Goal: Information Seeking & Learning: Learn about a topic

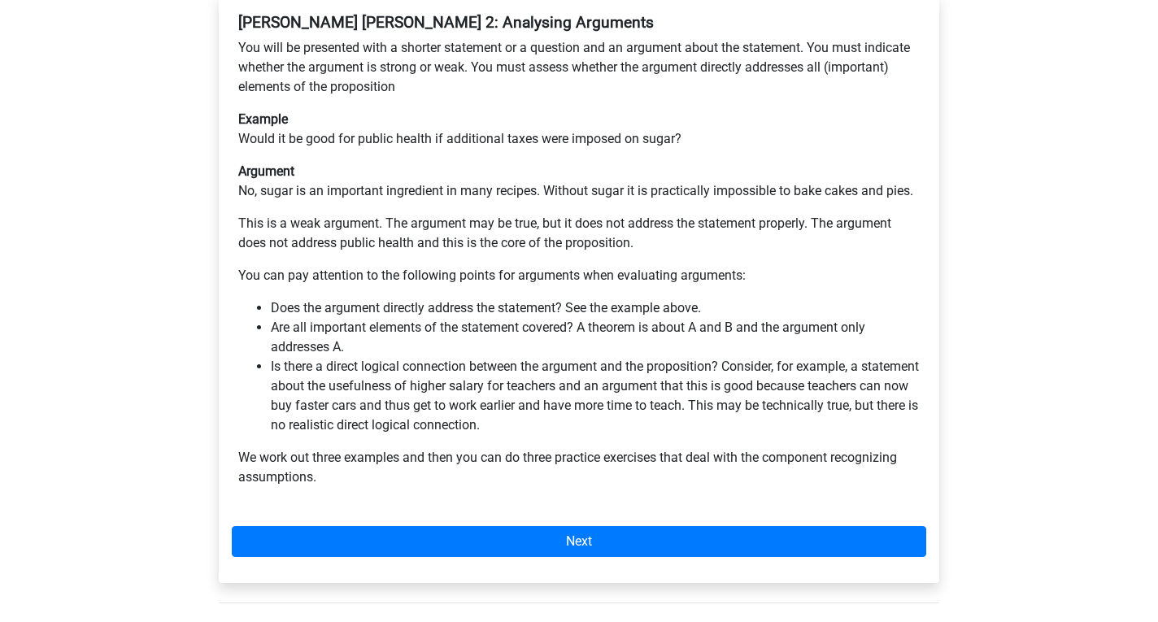
scroll to position [407, 0]
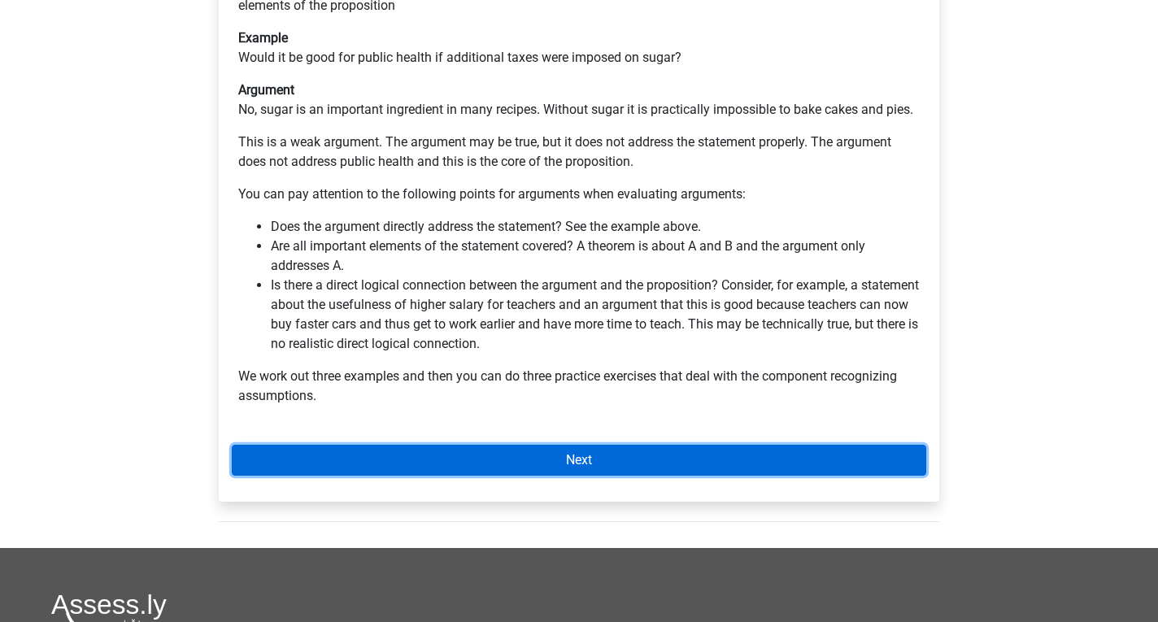
click at [562, 445] on link "Next" at bounding box center [579, 460] width 695 height 31
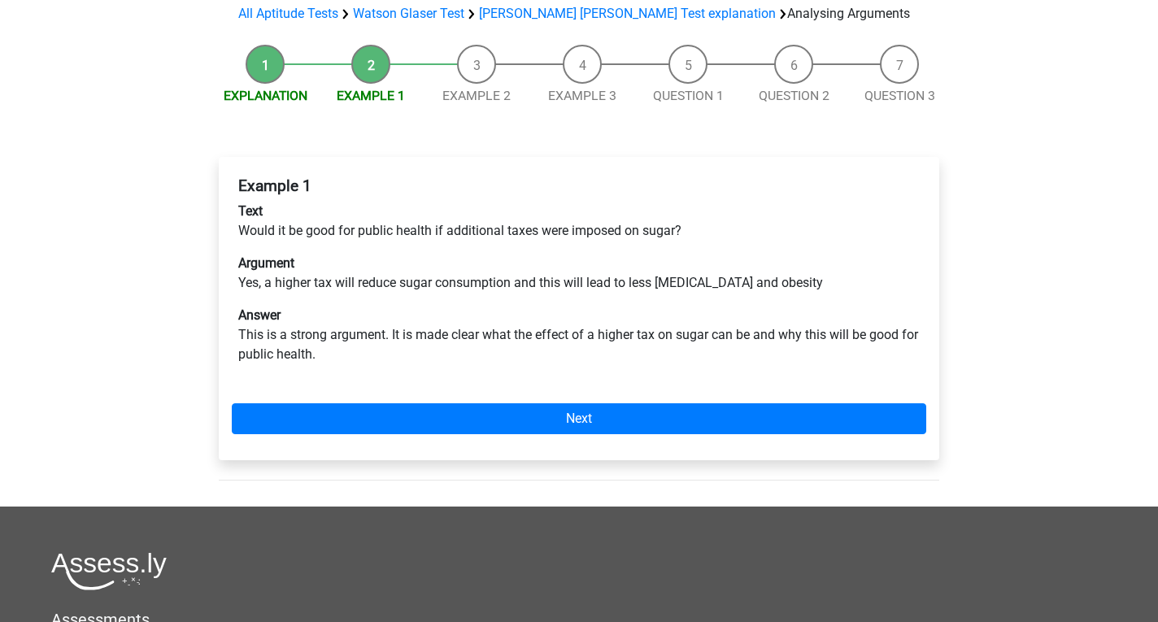
scroll to position [163, 0]
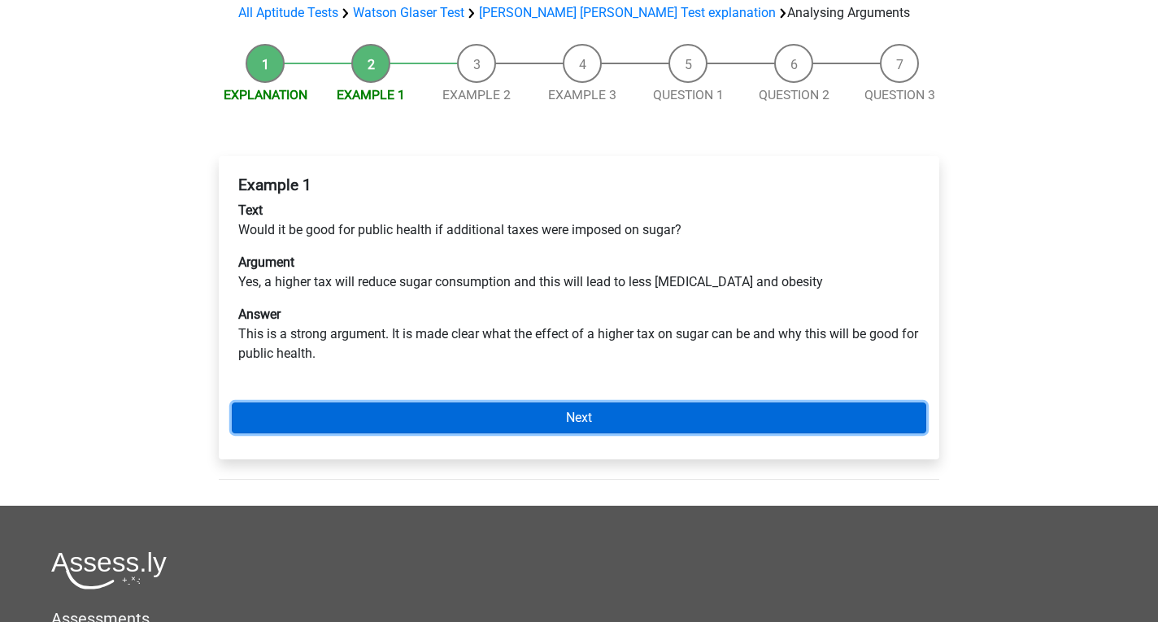
click at [607, 403] on link "Next" at bounding box center [579, 418] width 695 height 31
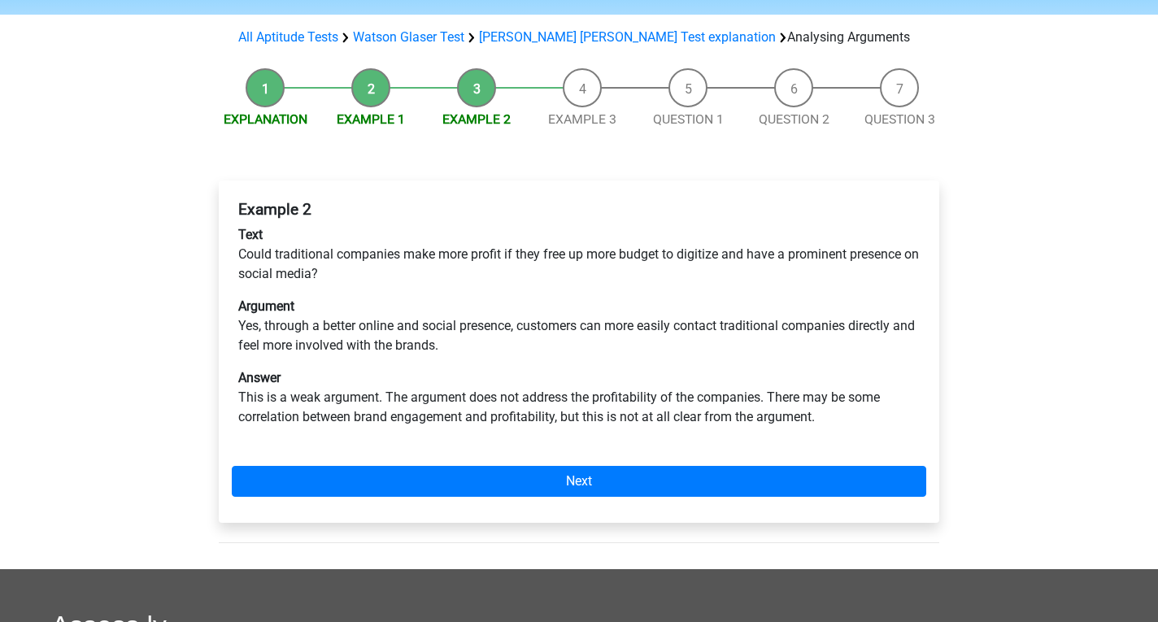
scroll to position [163, 0]
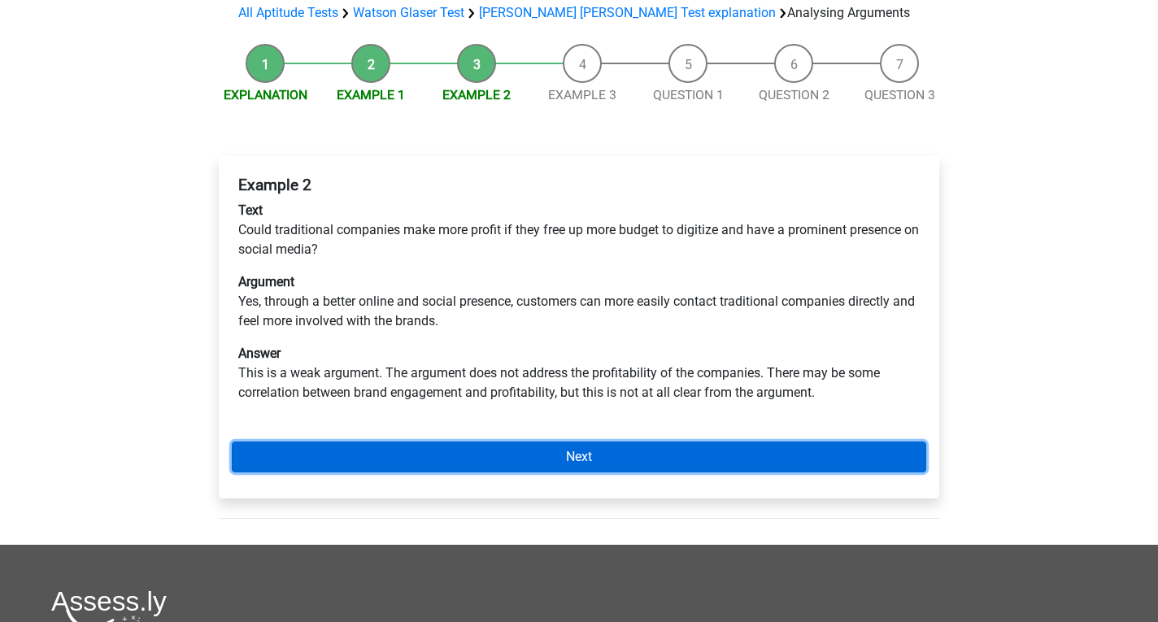
click at [553, 442] on link "Next" at bounding box center [579, 457] width 695 height 31
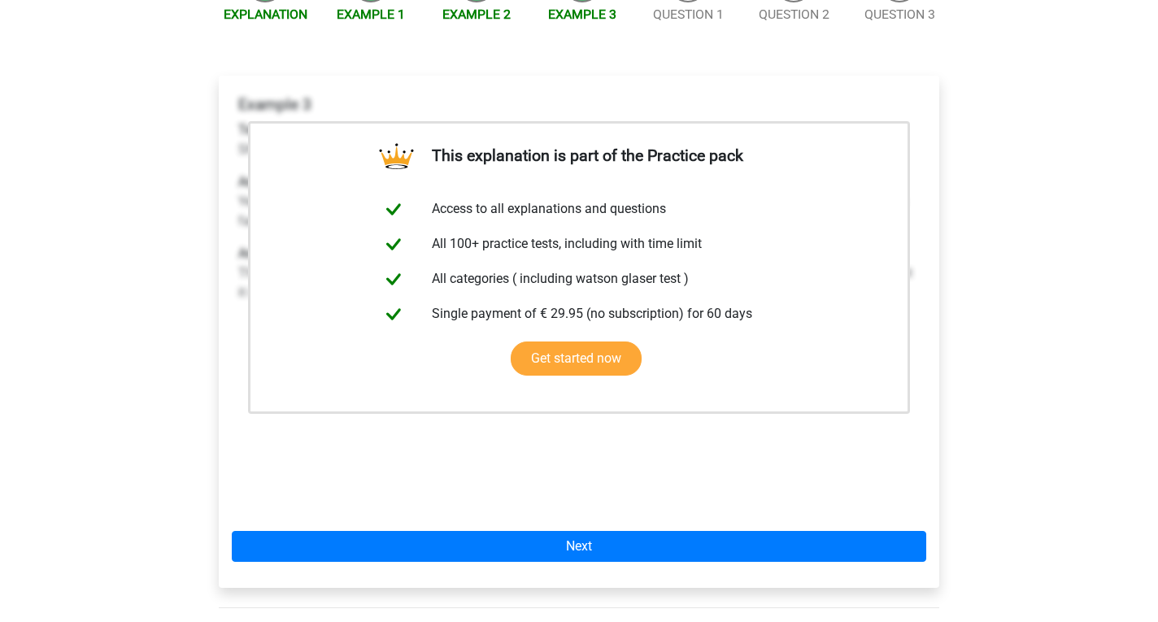
scroll to position [244, 0]
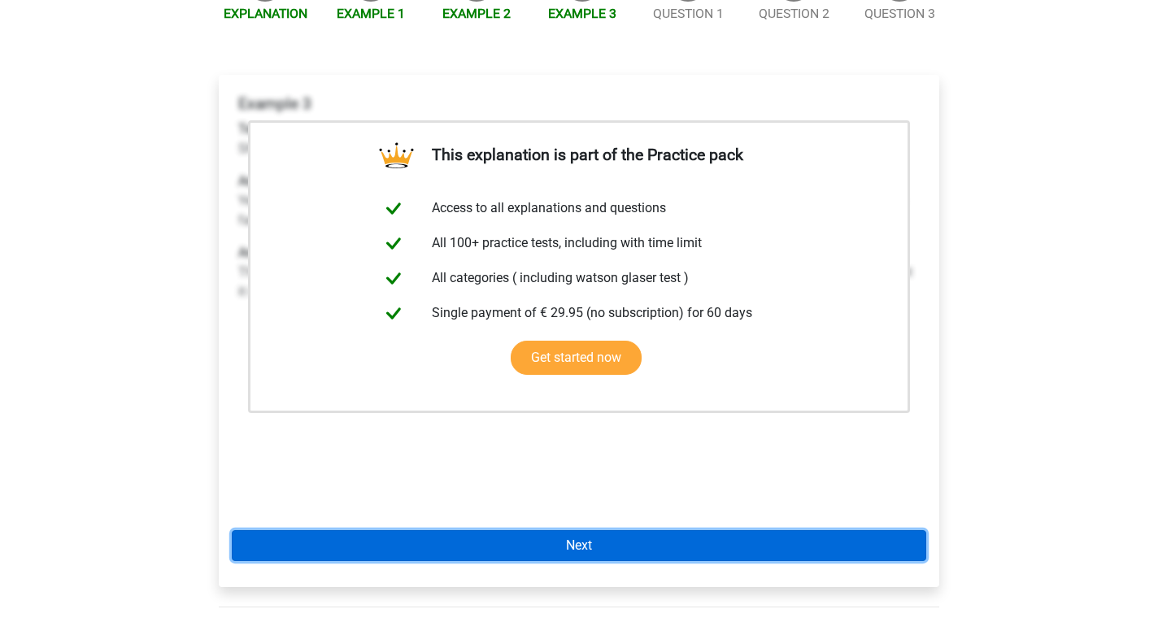
click at [433, 530] on link "Next" at bounding box center [579, 545] width 695 height 31
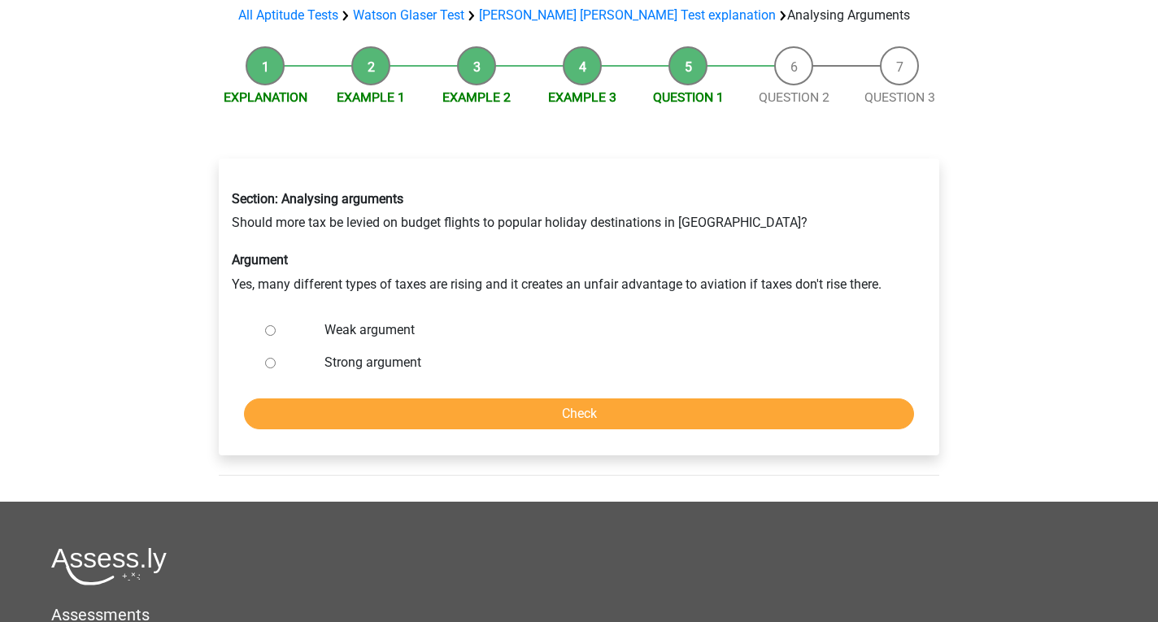
scroll to position [163, 0]
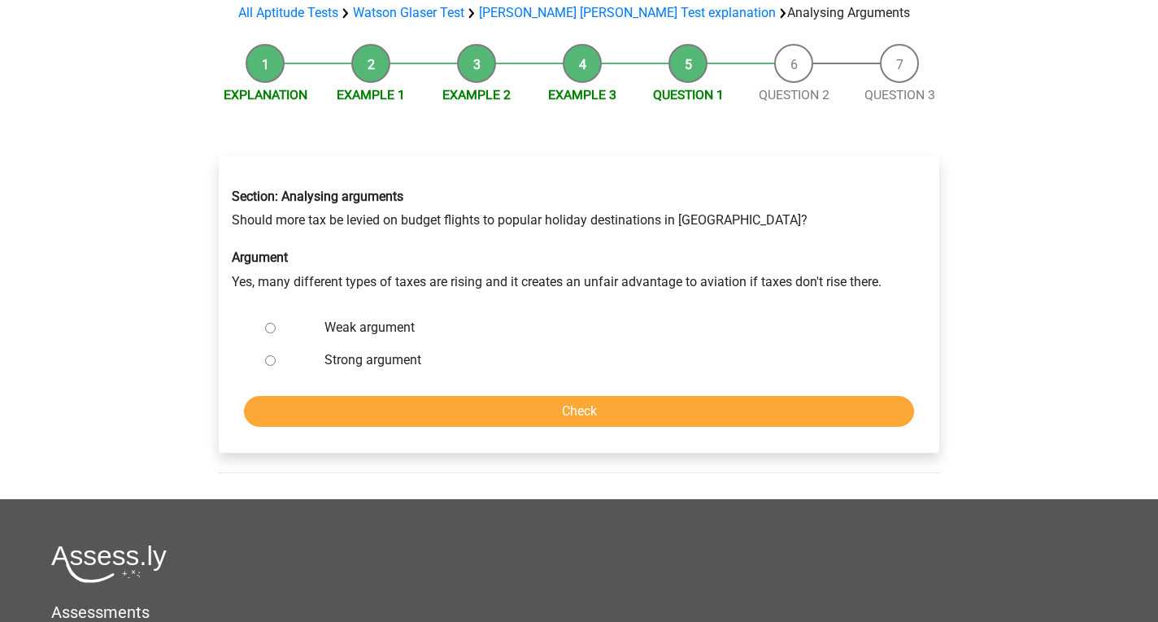
click at [268, 323] on input "Weak argument" at bounding box center [270, 328] width 11 height 11
radio input "true"
click at [385, 396] on input "Check" at bounding box center [579, 411] width 670 height 31
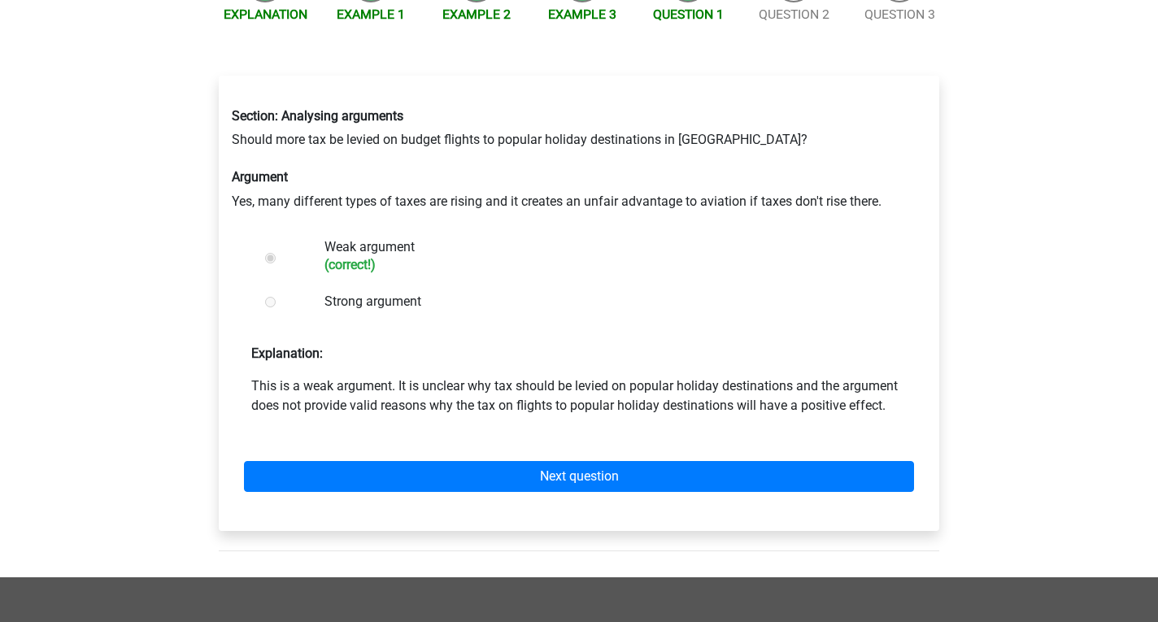
scroll to position [244, 0]
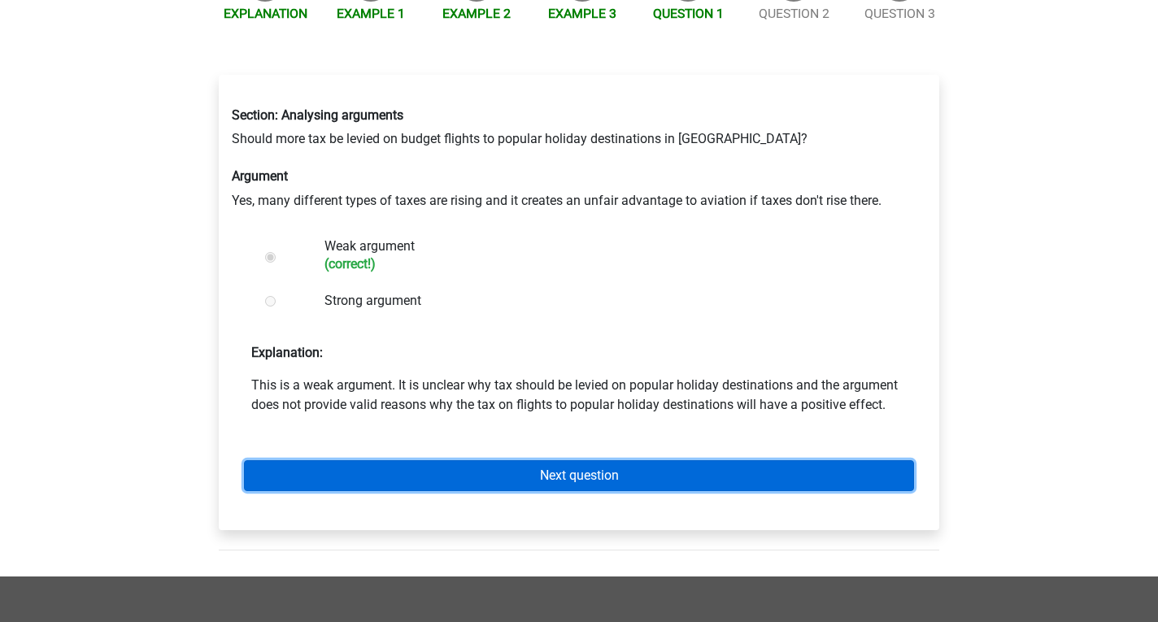
click at [641, 460] on link "Next question" at bounding box center [579, 475] width 670 height 31
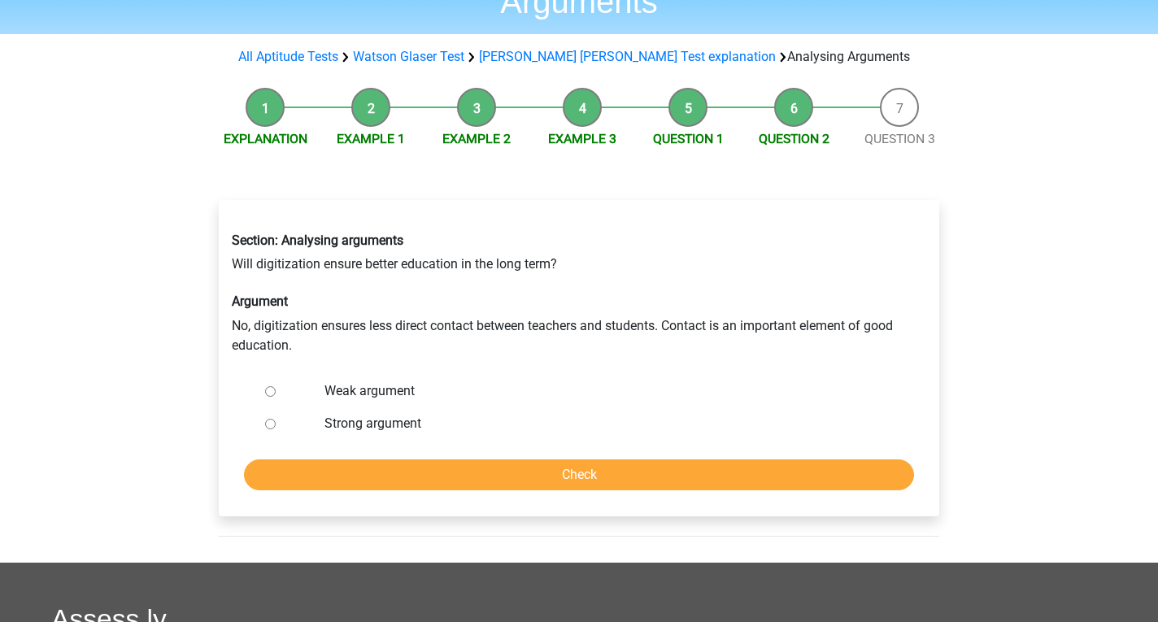
scroll to position [163, 0]
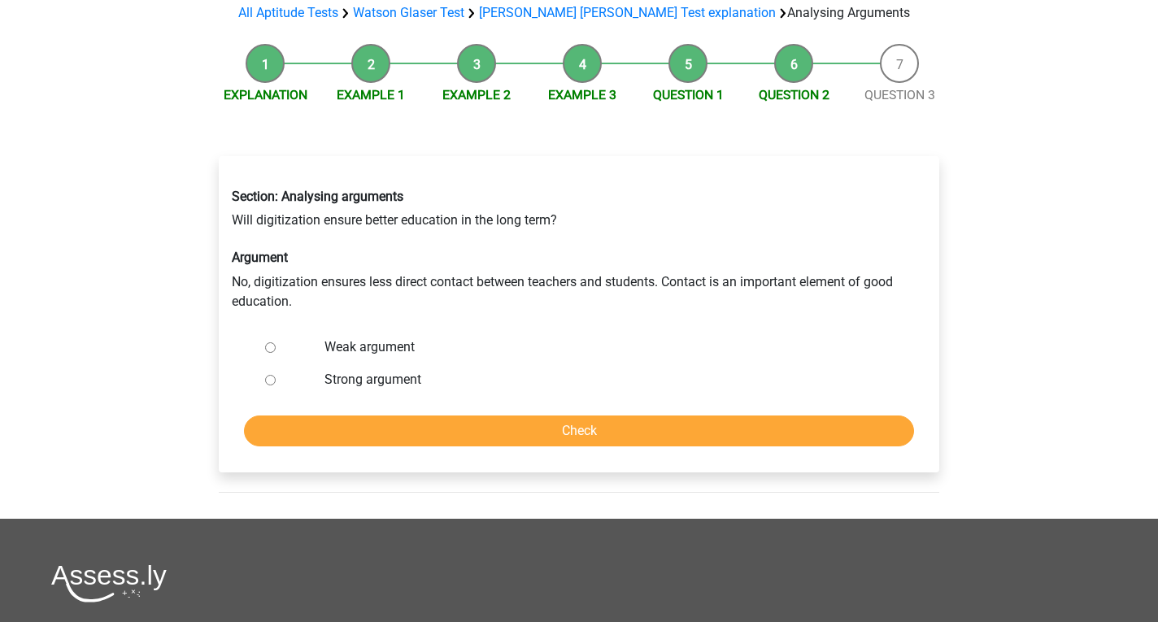
click at [271, 375] on input "Strong argument" at bounding box center [270, 380] width 11 height 11
radio input "true"
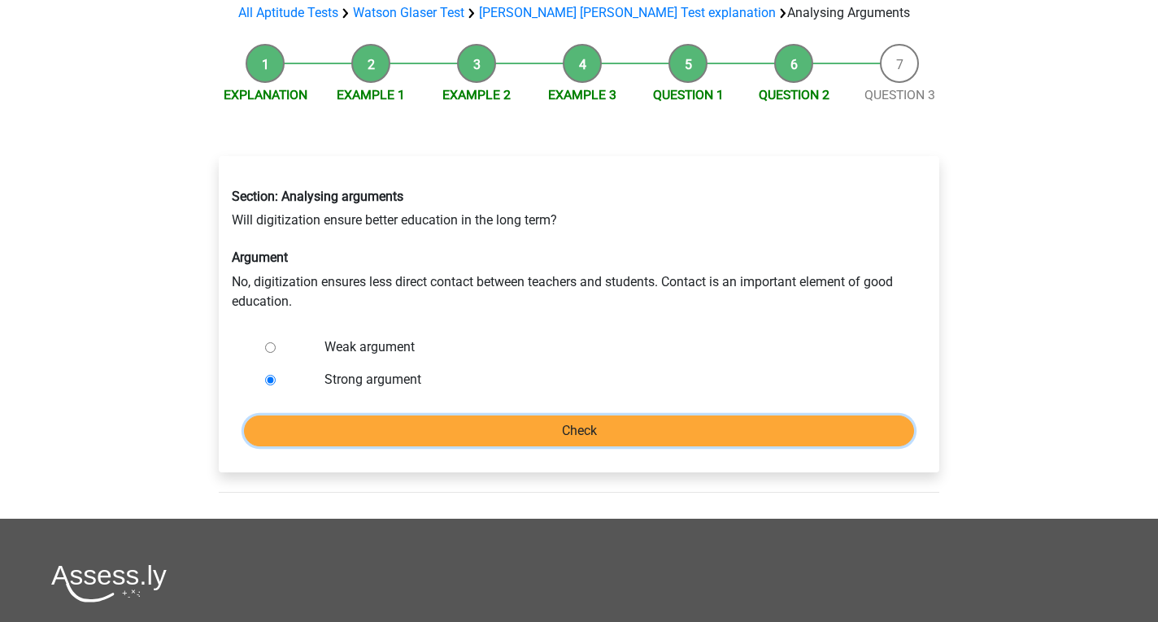
click at [420, 416] on input "Check" at bounding box center [579, 431] width 670 height 31
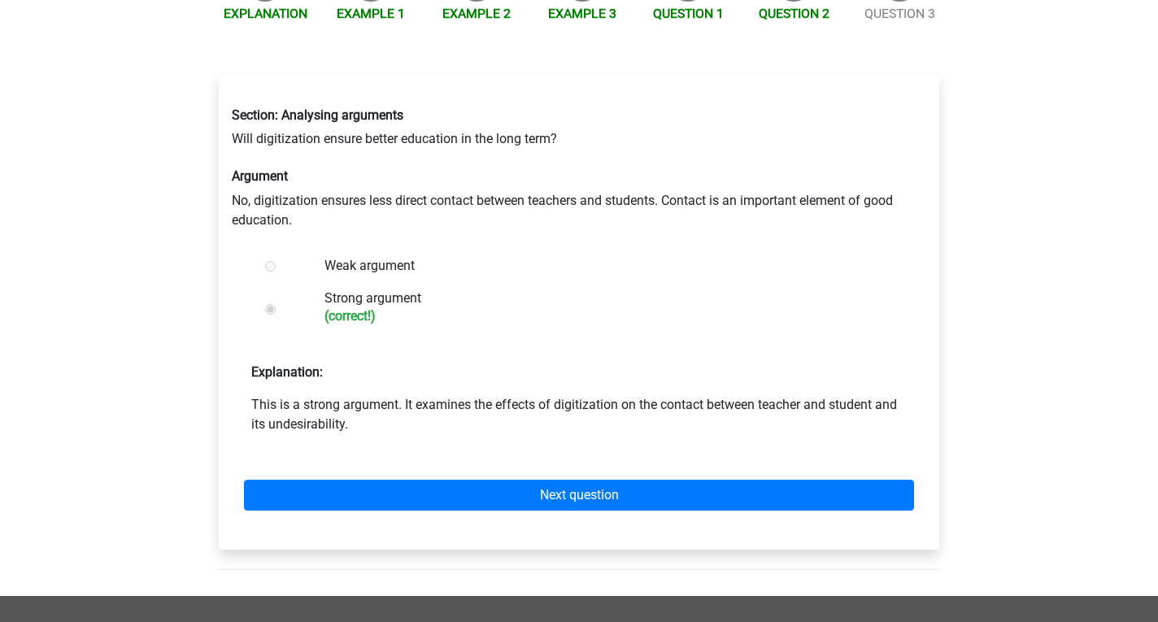
scroll to position [325, 0]
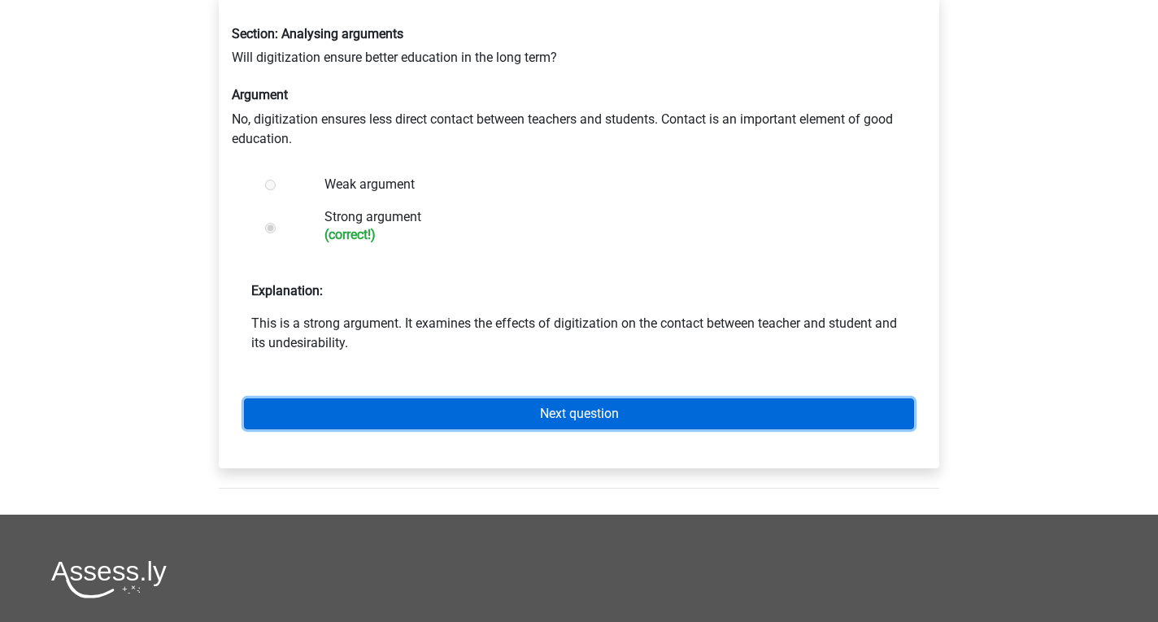
click at [401, 398] on link "Next question" at bounding box center [579, 413] width 670 height 31
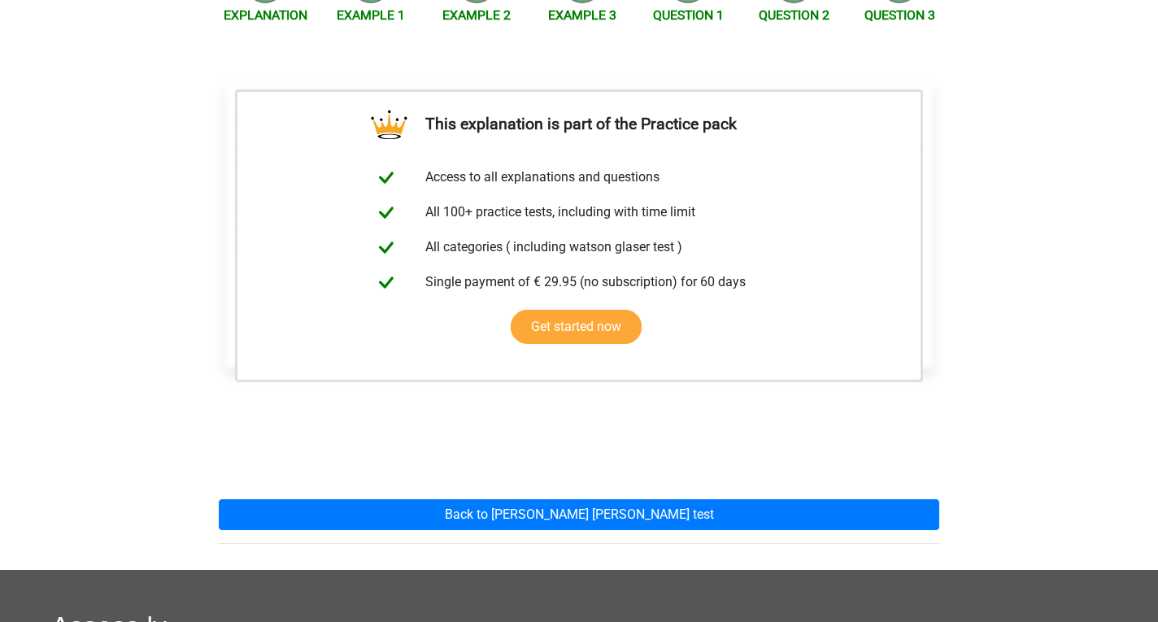
scroll to position [244, 0]
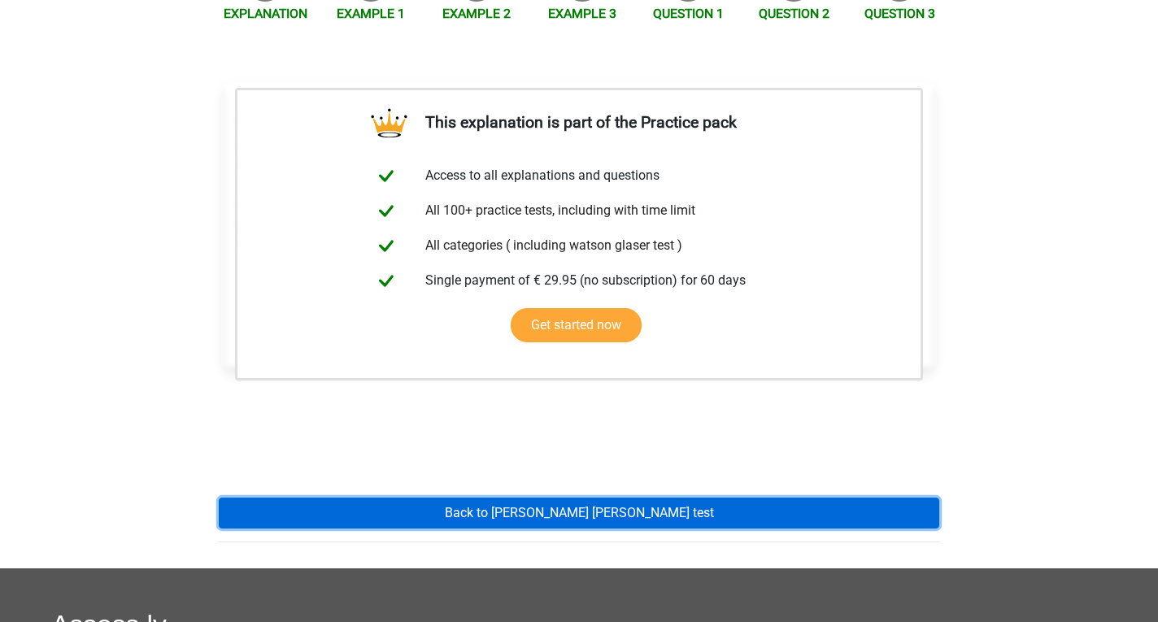
click at [483, 498] on link "Back to watson glaser test" at bounding box center [579, 513] width 721 height 31
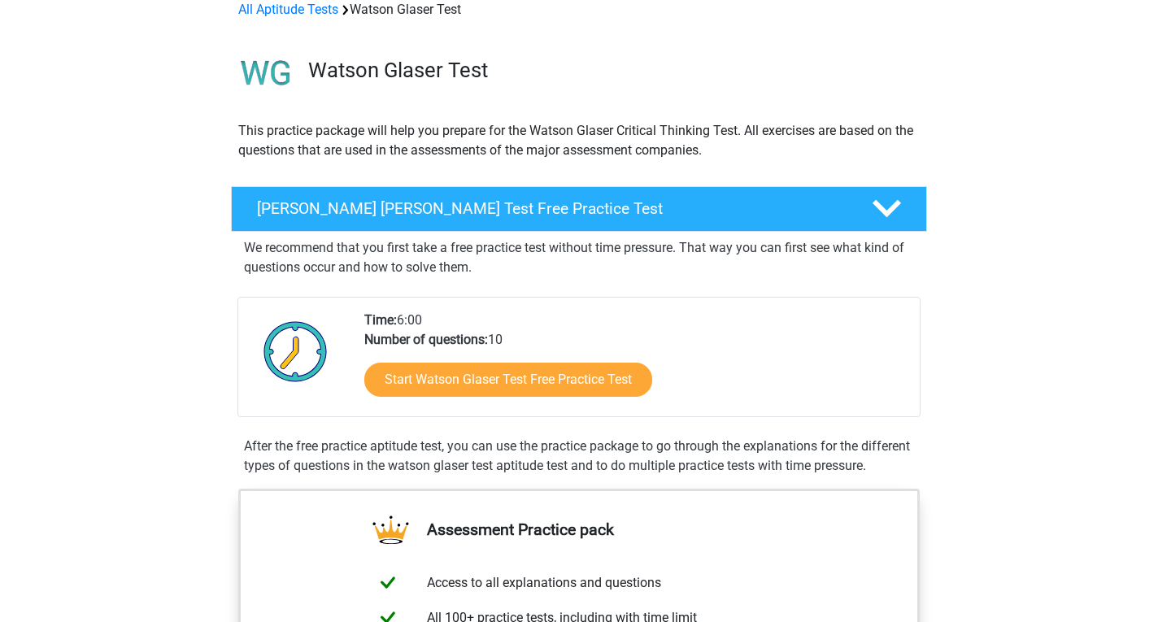
scroll to position [81, 0]
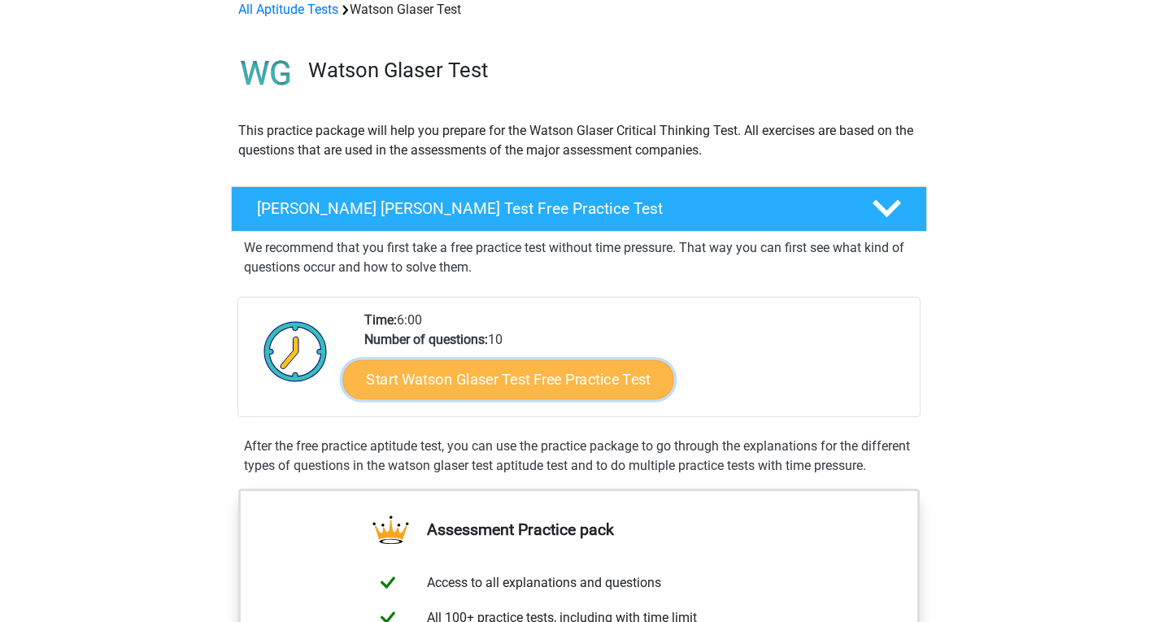
click at [408, 382] on link "Start Watson Glaser Test Free Practice Test" at bounding box center [508, 379] width 331 height 39
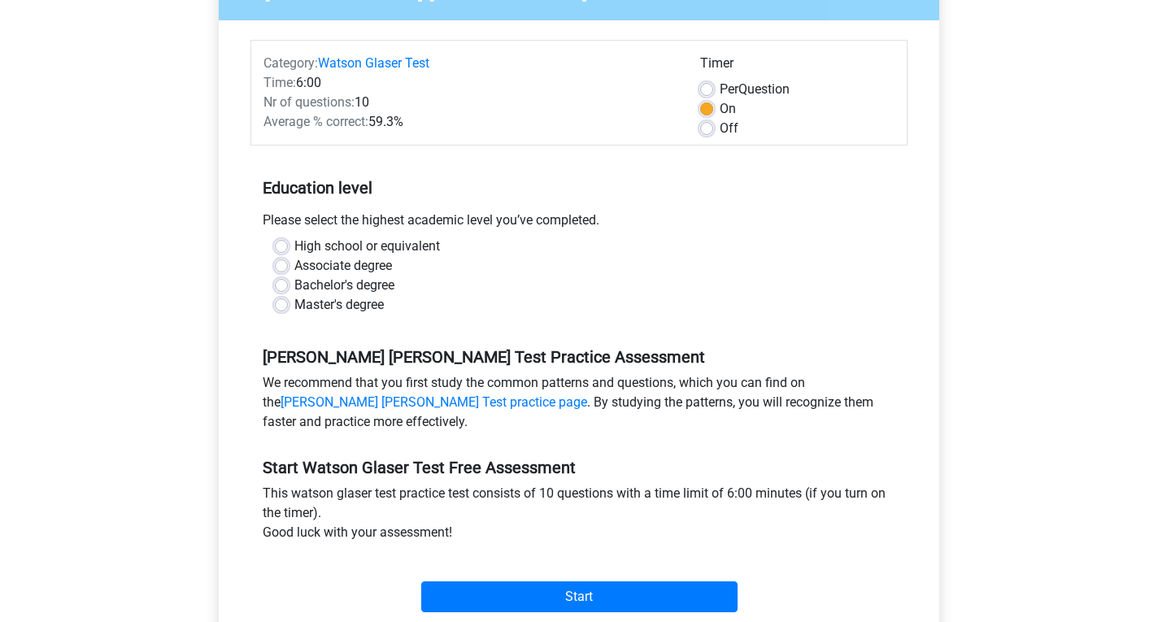
scroll to position [244, 0]
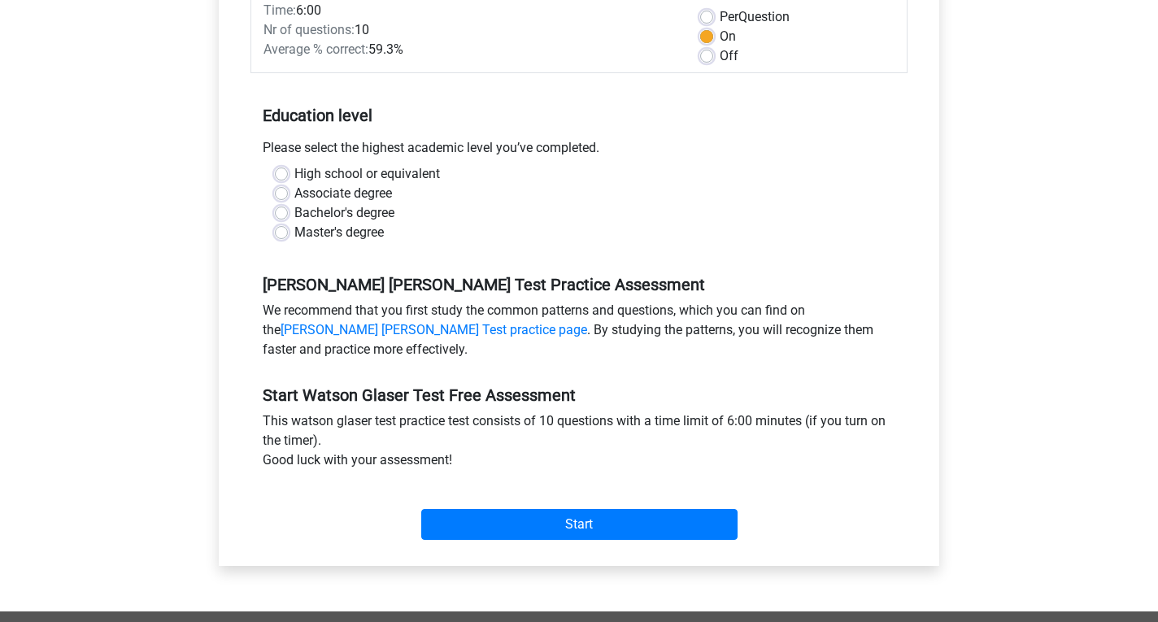
click at [294, 237] on label "Master's degree" at bounding box center [338, 233] width 89 height 20
click at [281, 237] on input "Master's degree" at bounding box center [281, 231] width 13 height 16
radio input "true"
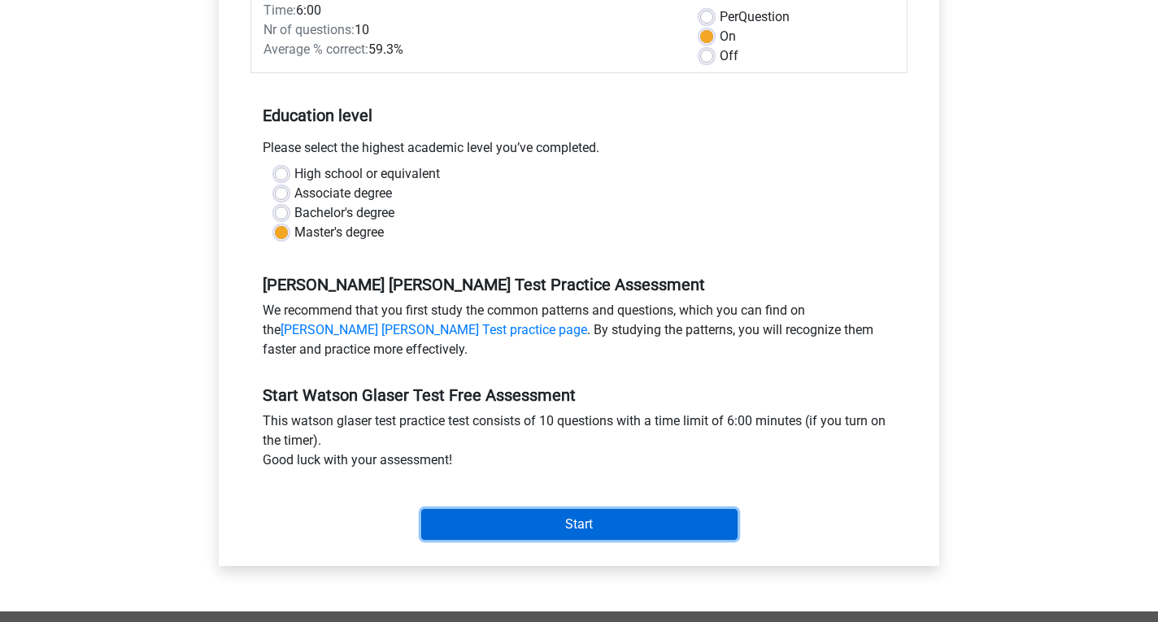
click at [509, 530] on input "Start" at bounding box center [579, 524] width 316 height 31
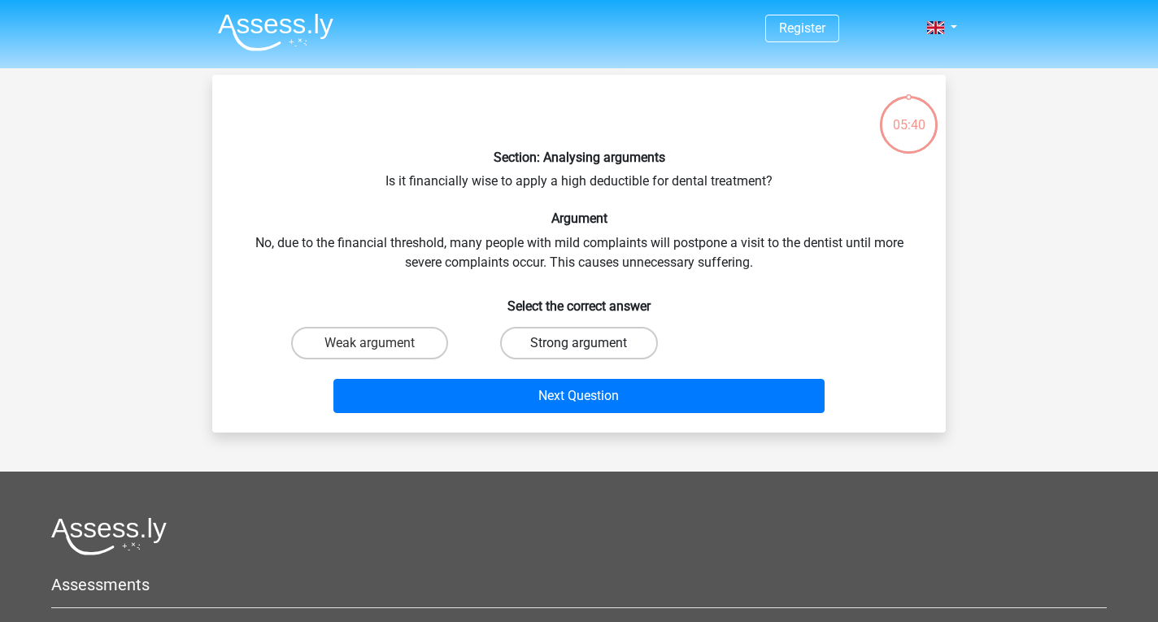
click at [590, 343] on label "Strong argument" at bounding box center [578, 343] width 157 height 33
click at [590, 343] on input "Strong argument" at bounding box center [584, 348] width 11 height 11
radio input "true"
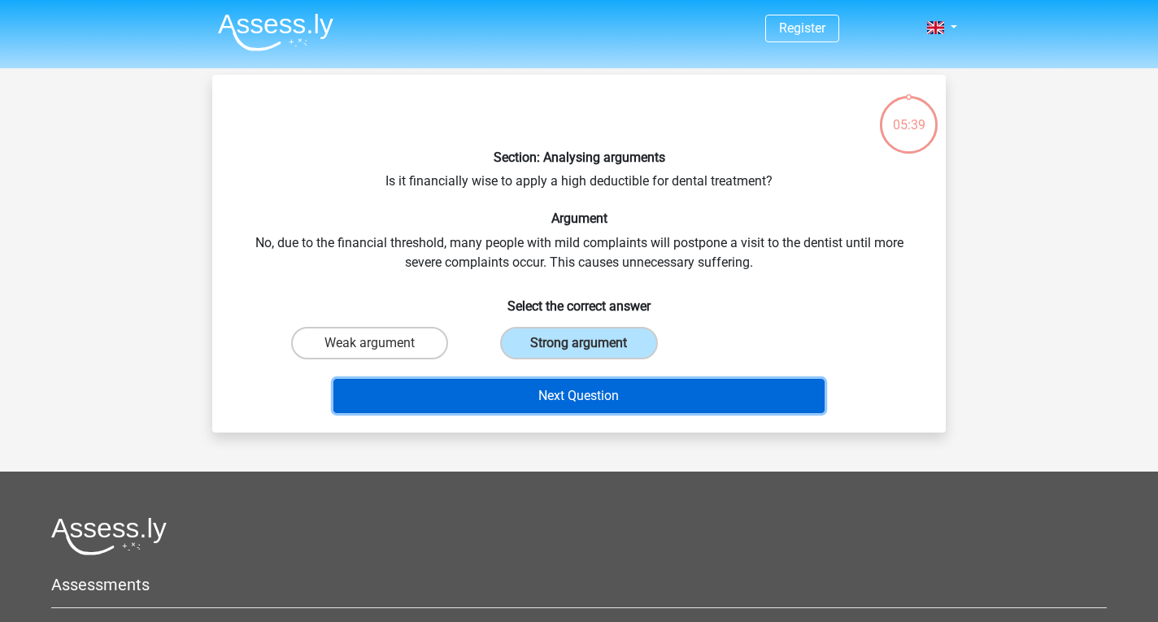
click at [591, 399] on button "Next Question" at bounding box center [579, 396] width 492 height 34
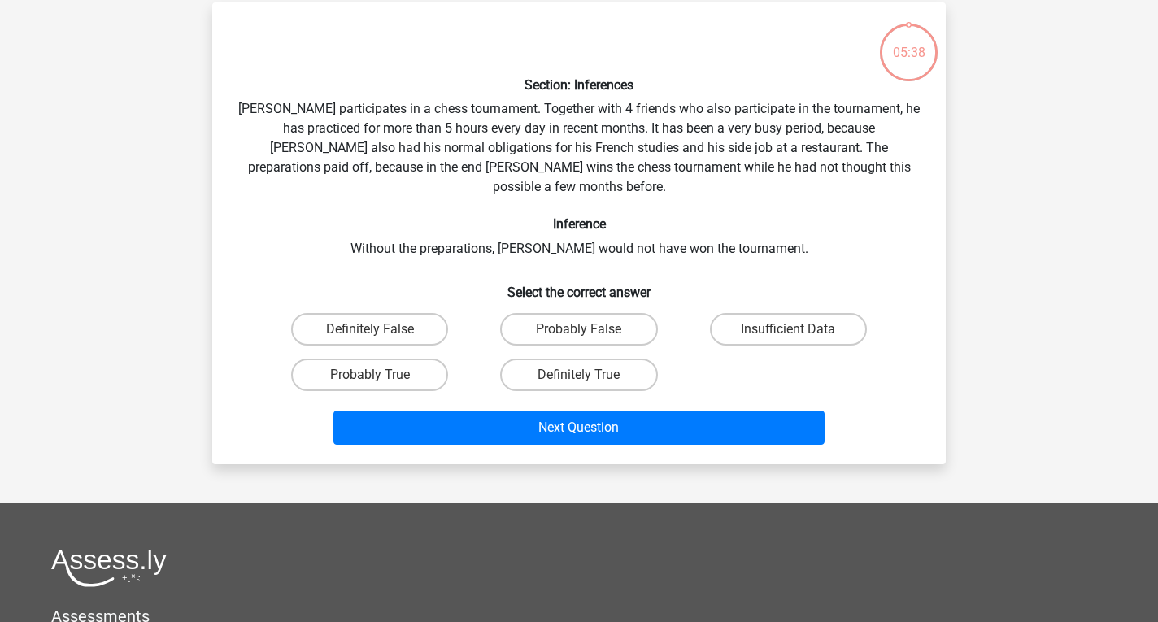
scroll to position [75, 0]
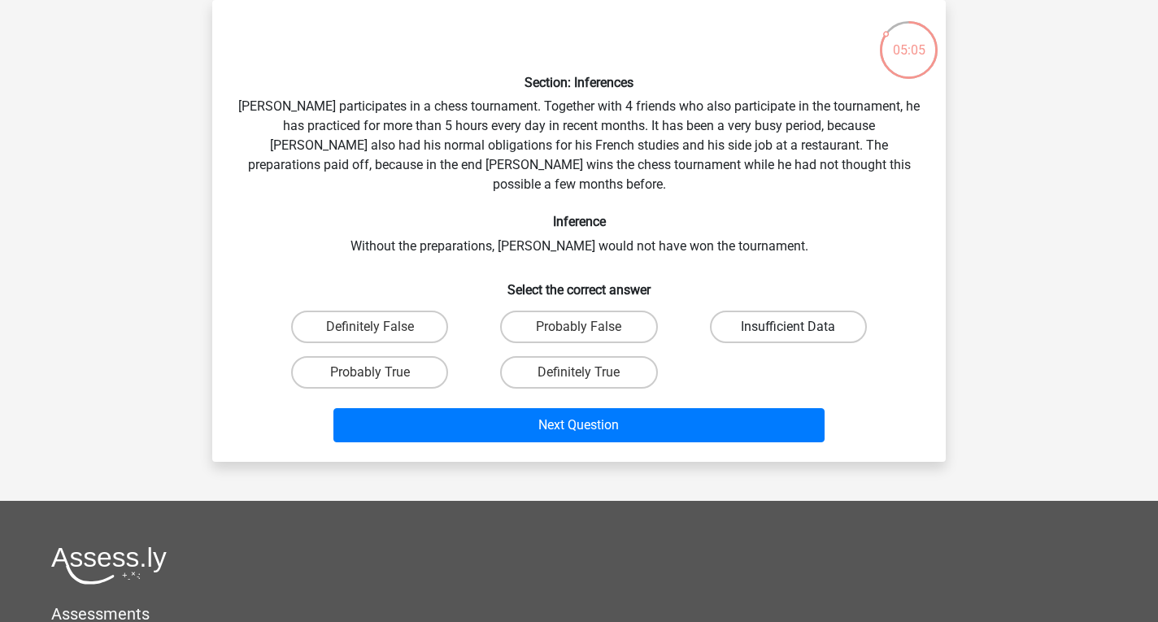
click at [762, 311] on label "Insufficient Data" at bounding box center [788, 327] width 157 height 33
click at [788, 327] on input "Insufficient Data" at bounding box center [793, 332] width 11 height 11
radio input "true"
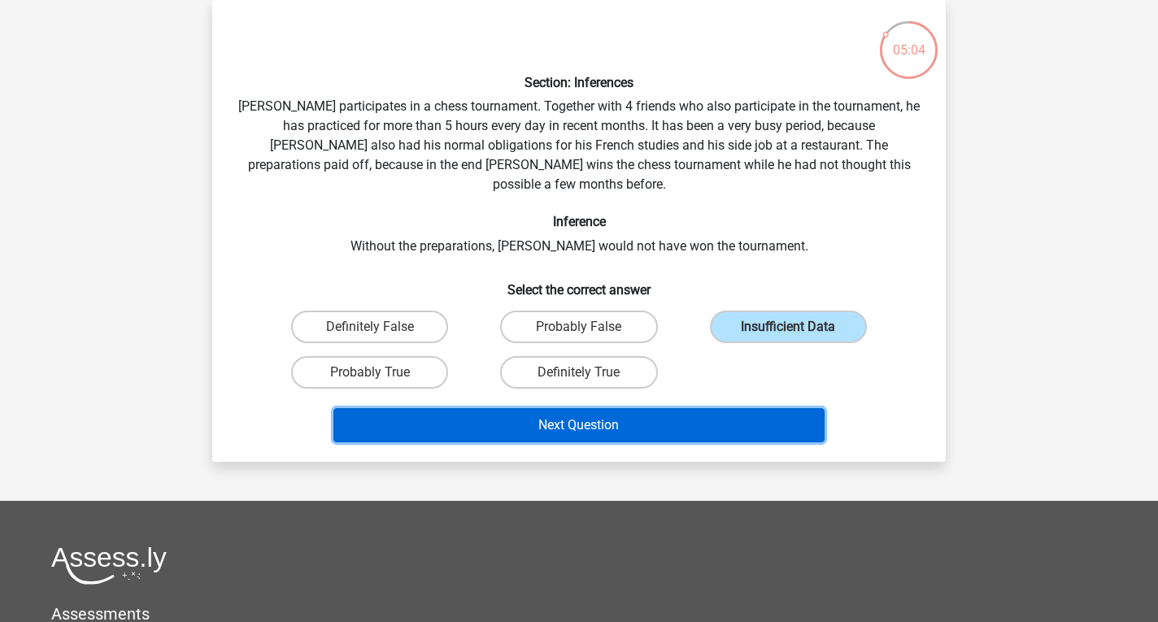
click at [672, 408] on button "Next Question" at bounding box center [579, 425] width 492 height 34
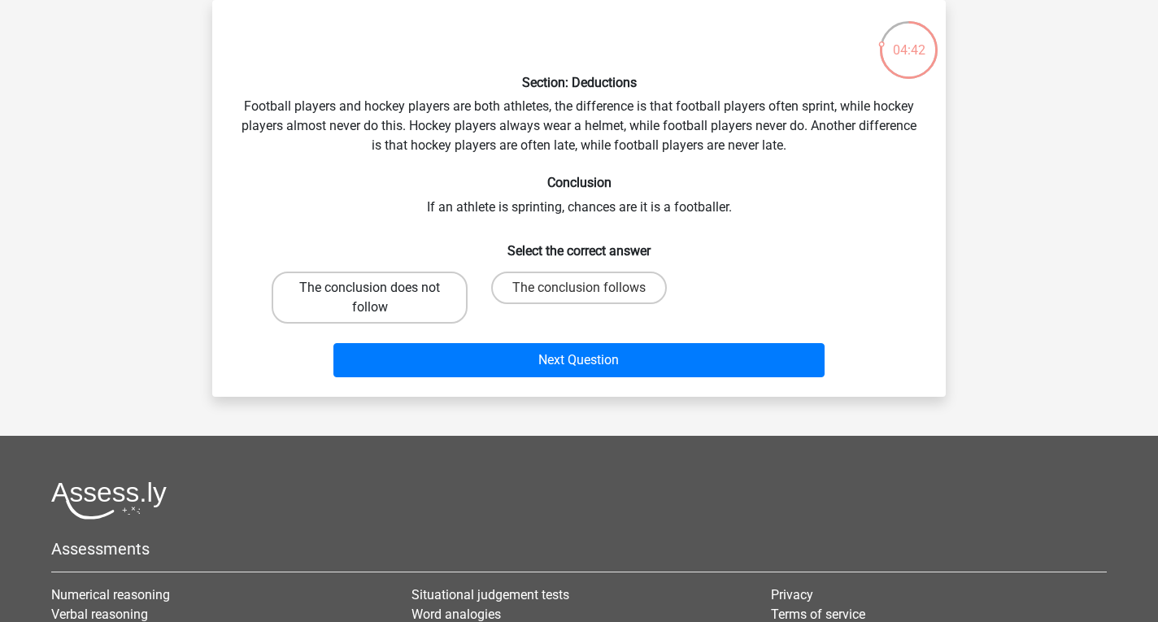
click at [326, 294] on label "The conclusion does not follow" at bounding box center [370, 298] width 196 height 52
click at [370, 294] on input "The conclusion does not follow" at bounding box center [375, 293] width 11 height 11
radio input "true"
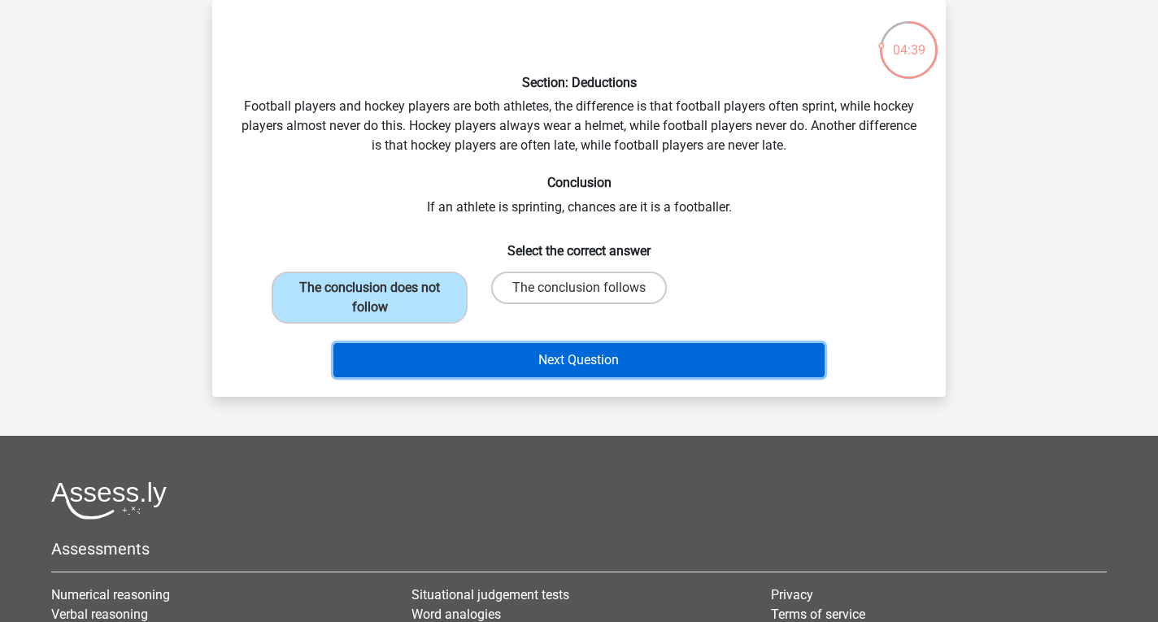
click at [549, 368] on button "Next Question" at bounding box center [579, 360] width 492 height 34
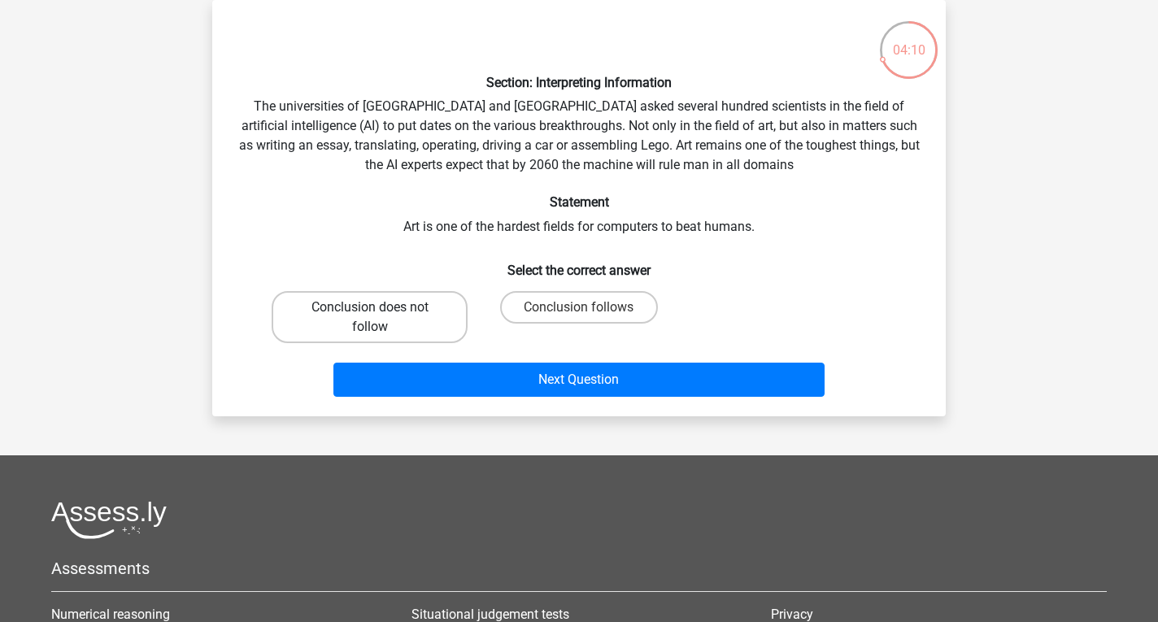
click at [376, 328] on label "Conclusion does not follow" at bounding box center [370, 317] width 196 height 52
click at [376, 318] on input "Conclusion does not follow" at bounding box center [375, 312] width 11 height 11
radio input "true"
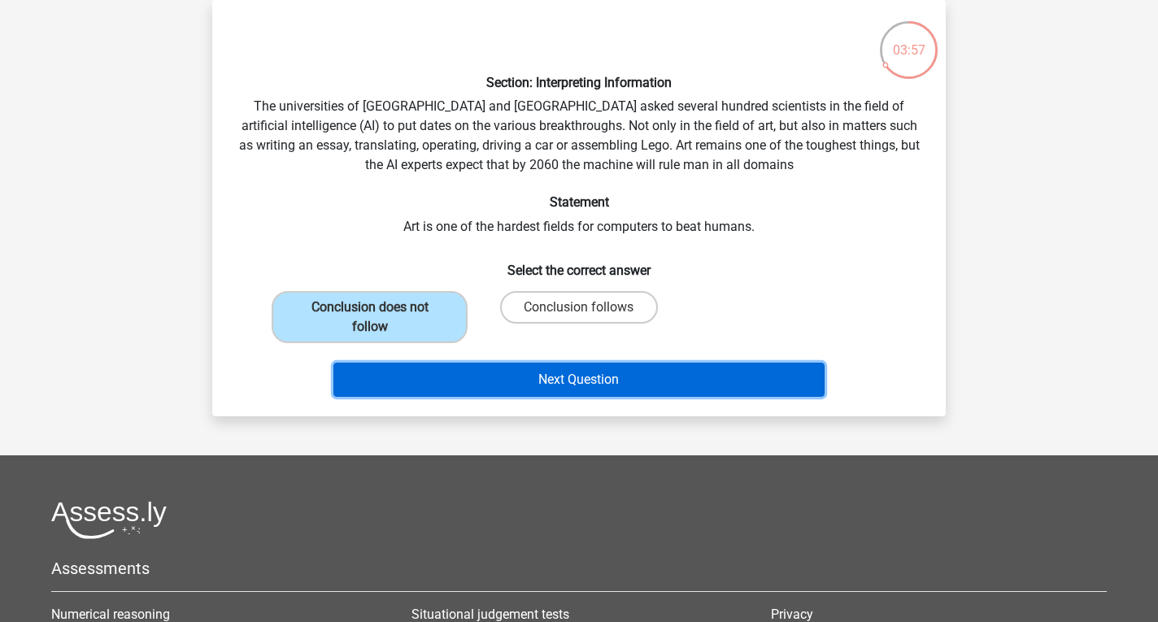
click at [561, 382] on button "Next Question" at bounding box center [579, 380] width 492 height 34
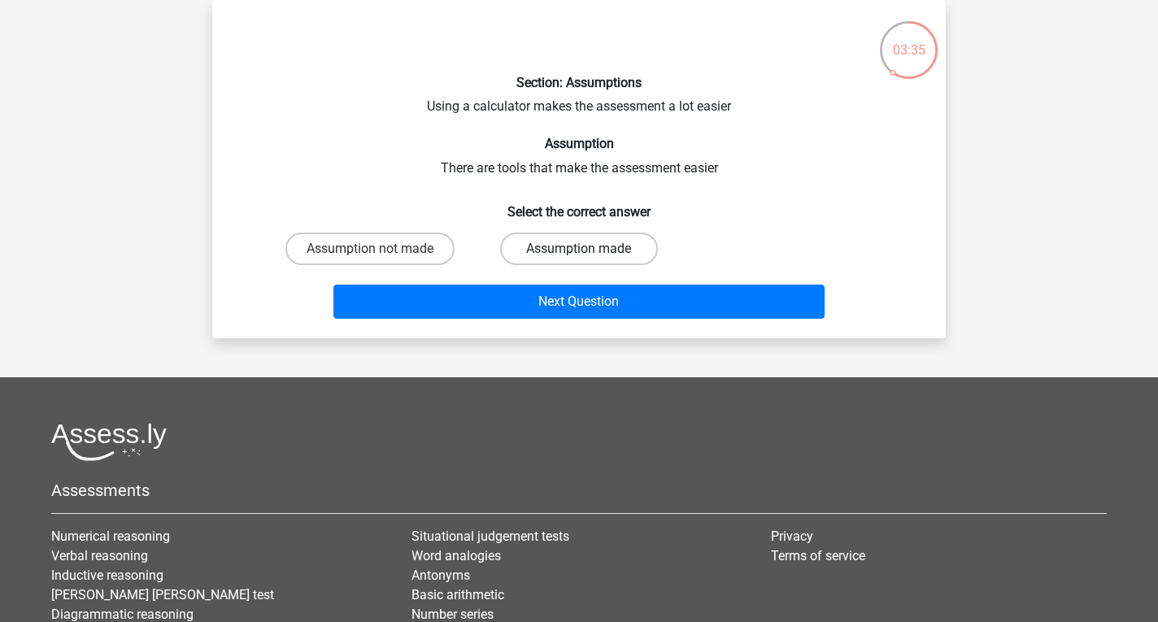
click at [535, 249] on label "Assumption made" at bounding box center [578, 249] width 157 height 33
click at [579, 249] on input "Assumption made" at bounding box center [584, 254] width 11 height 11
radio input "true"
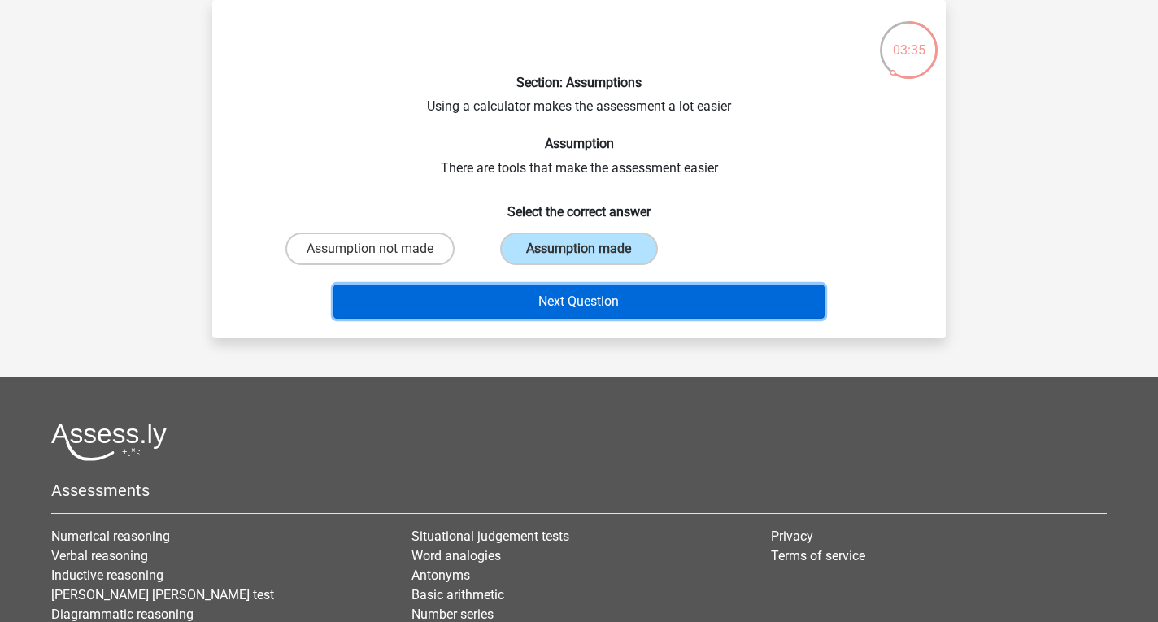
click at [548, 298] on button "Next Question" at bounding box center [579, 302] width 492 height 34
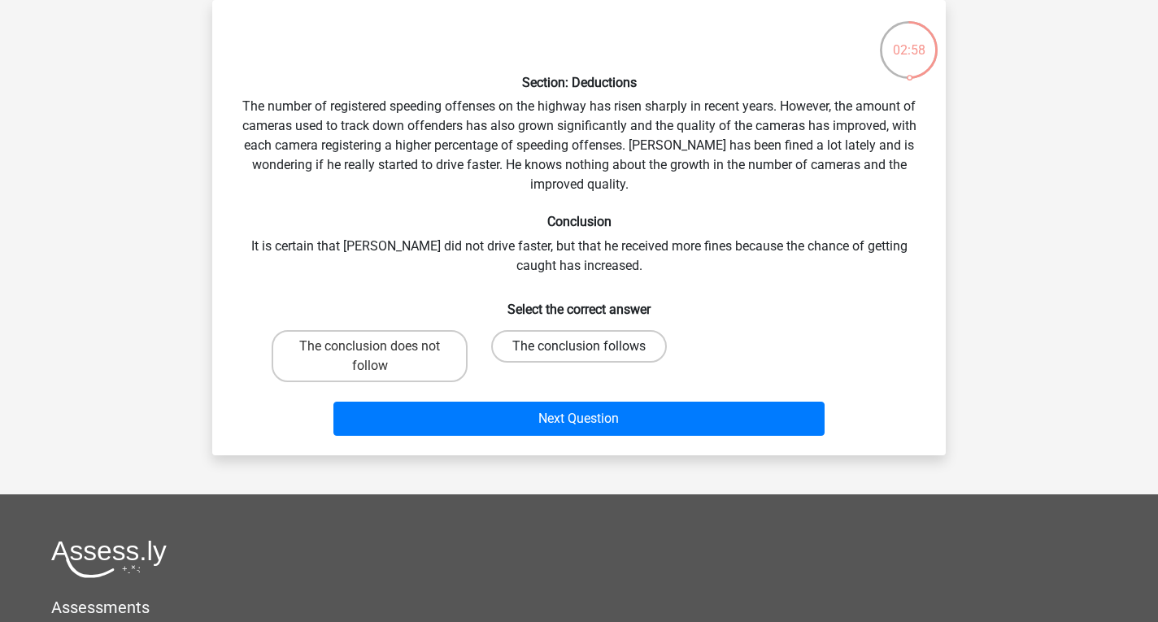
click at [546, 351] on label "The conclusion follows" at bounding box center [579, 346] width 176 height 33
click at [579, 351] on input "The conclusion follows" at bounding box center [584, 351] width 11 height 11
radio input "true"
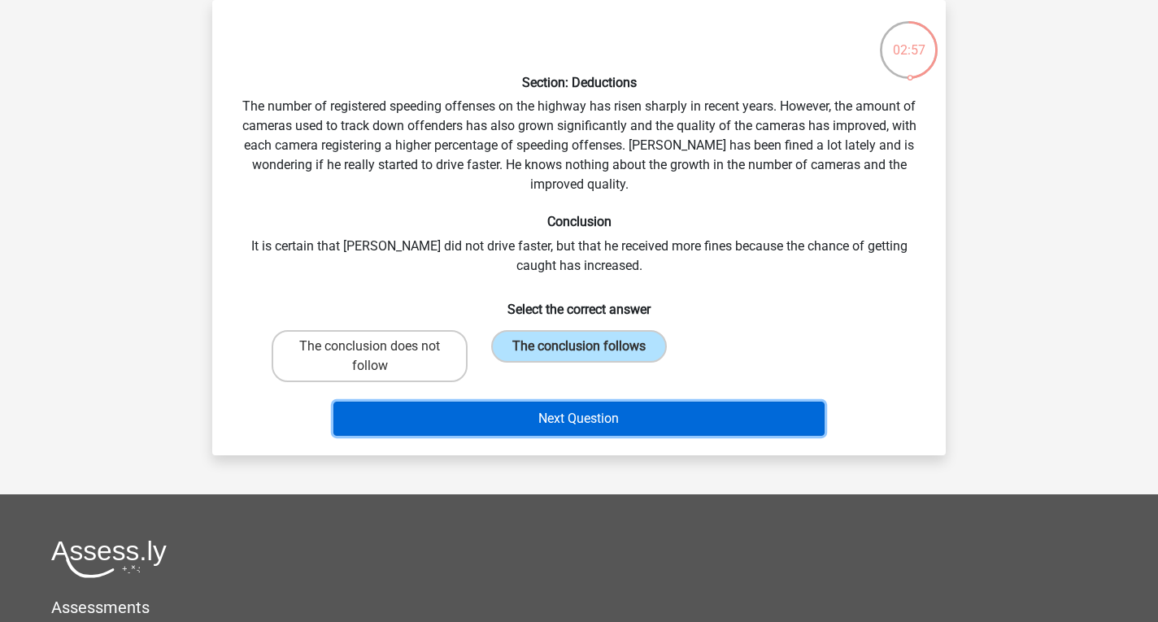
click at [545, 413] on button "Next Question" at bounding box center [579, 419] width 492 height 34
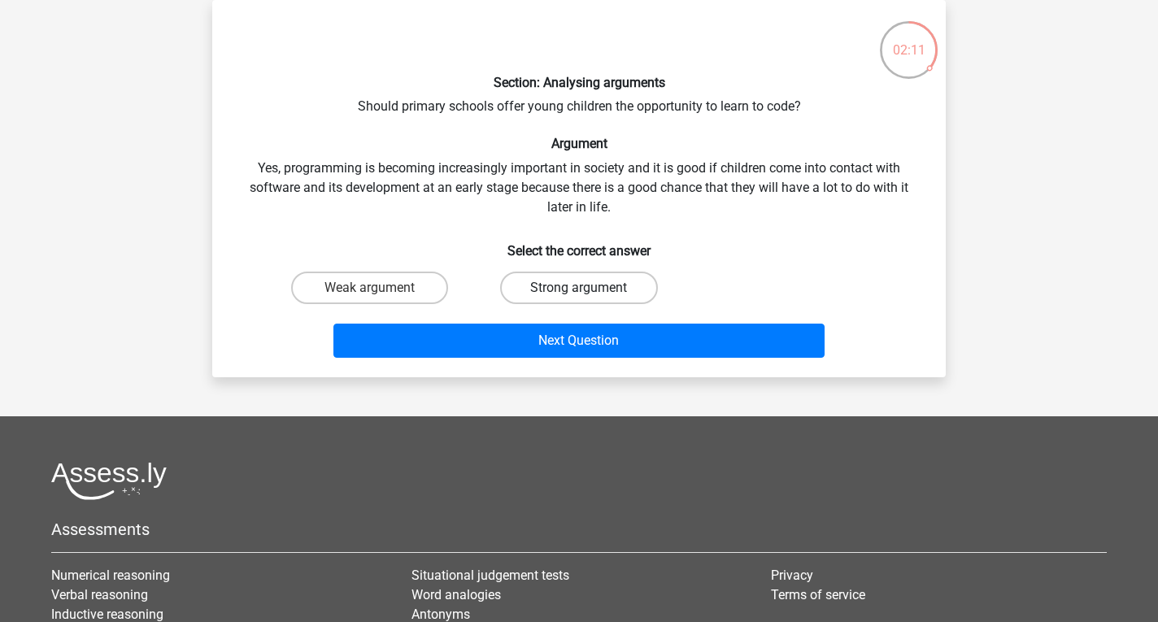
click at [537, 293] on label "Strong argument" at bounding box center [578, 288] width 157 height 33
click at [579, 293] on input "Strong argument" at bounding box center [584, 293] width 11 height 11
radio input "true"
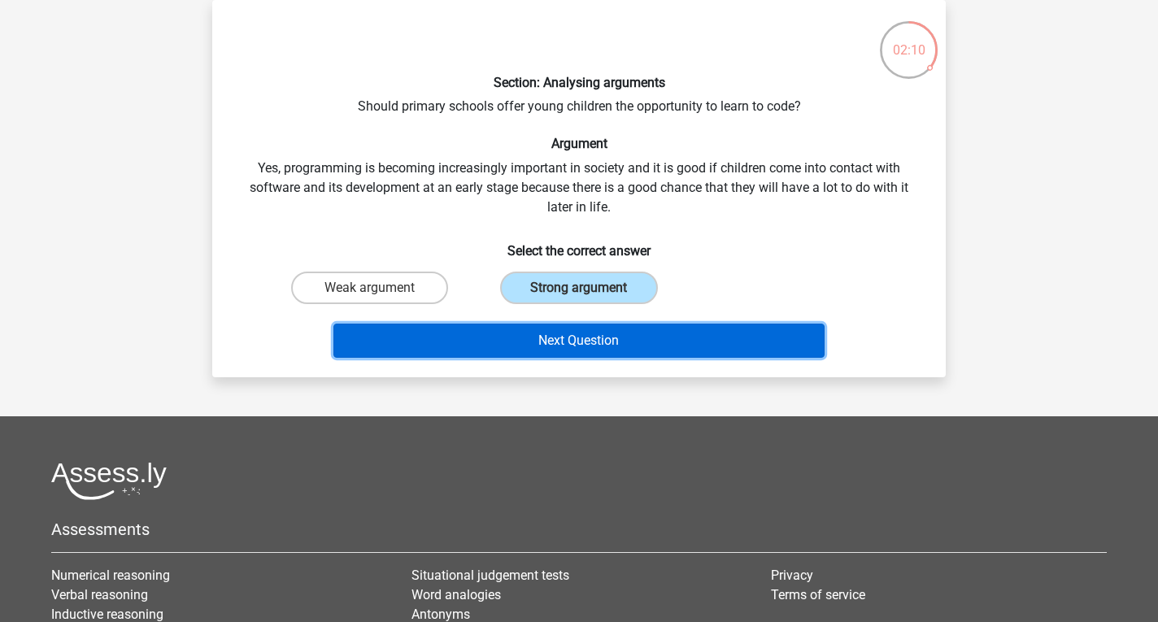
click at [543, 338] on button "Next Question" at bounding box center [579, 341] width 492 height 34
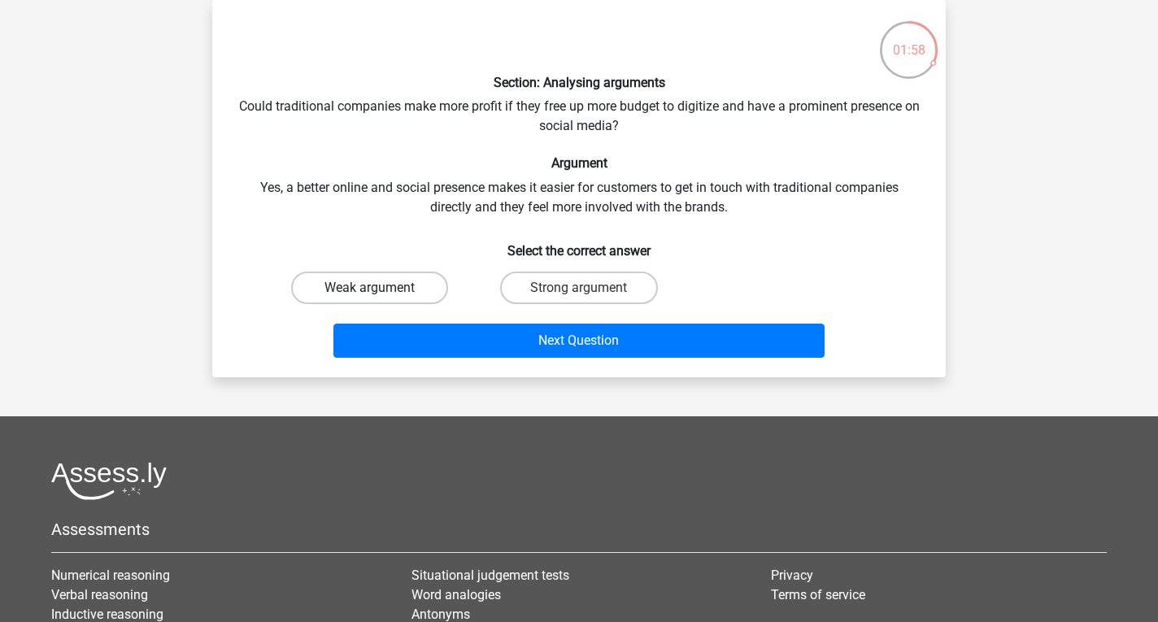
click at [420, 294] on label "Weak argument" at bounding box center [369, 288] width 157 height 33
click at [381, 294] on input "Weak argument" at bounding box center [375, 293] width 11 height 11
radio input "true"
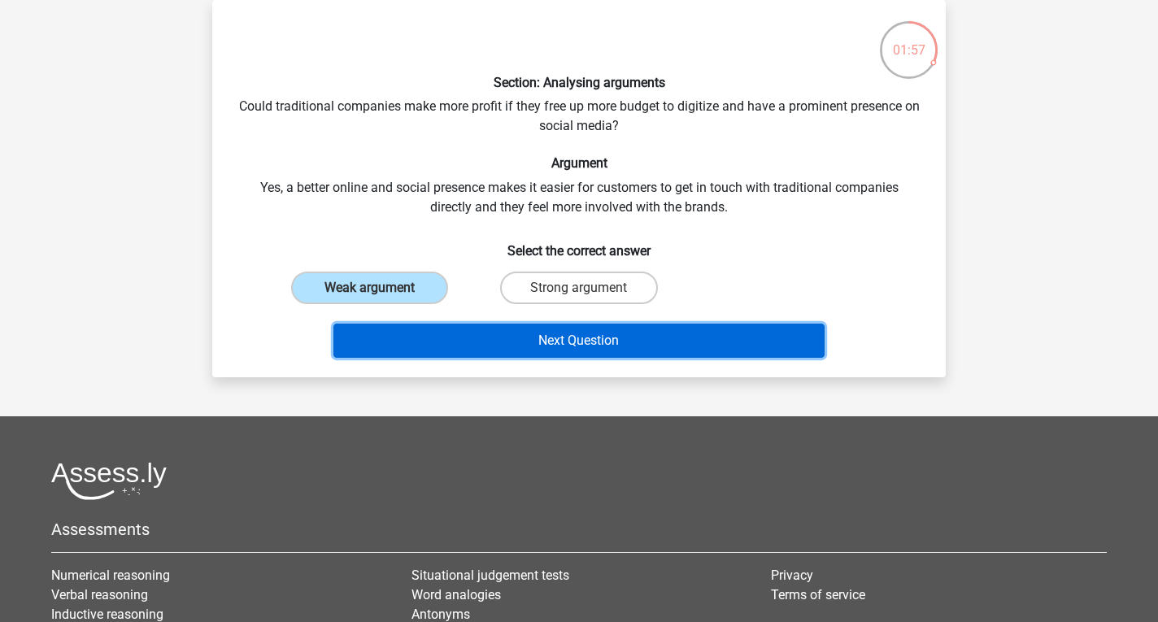
click at [506, 342] on button "Next Question" at bounding box center [579, 341] width 492 height 34
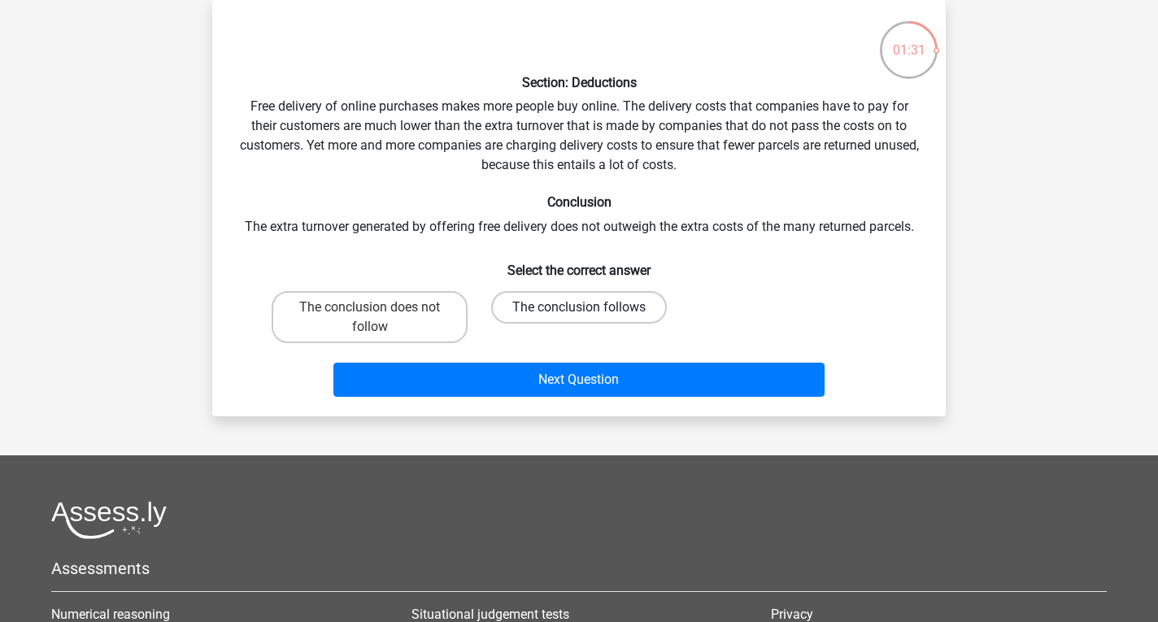
click at [548, 301] on label "The conclusion follows" at bounding box center [579, 307] width 176 height 33
click at [579, 307] on input "The conclusion follows" at bounding box center [584, 312] width 11 height 11
radio input "true"
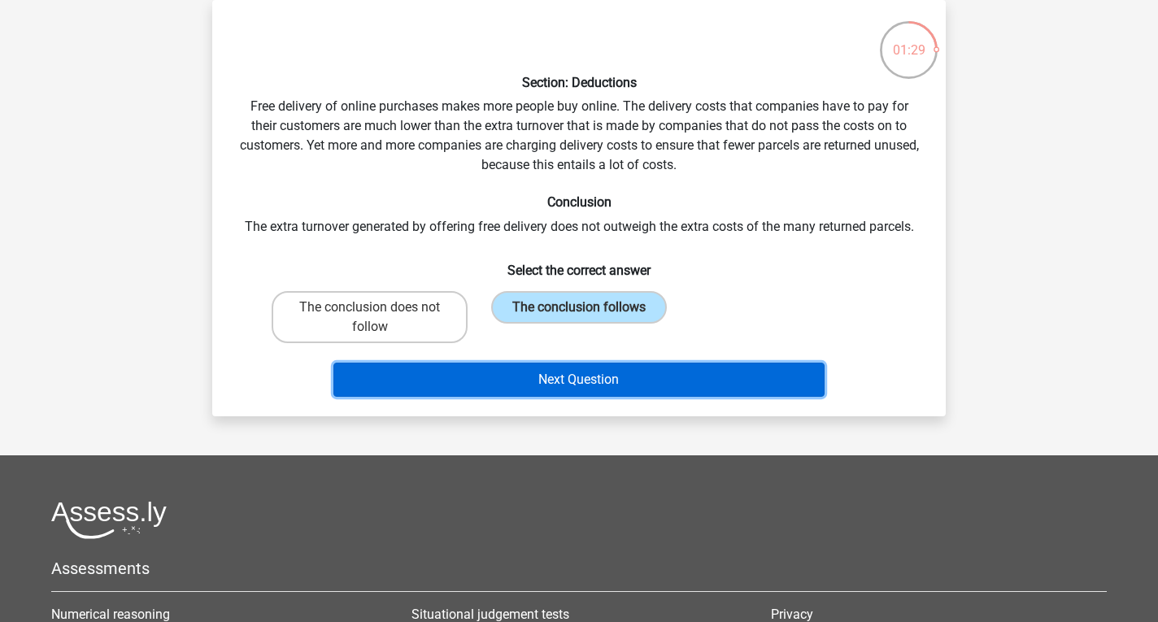
click at [553, 377] on button "Next Question" at bounding box center [579, 380] width 492 height 34
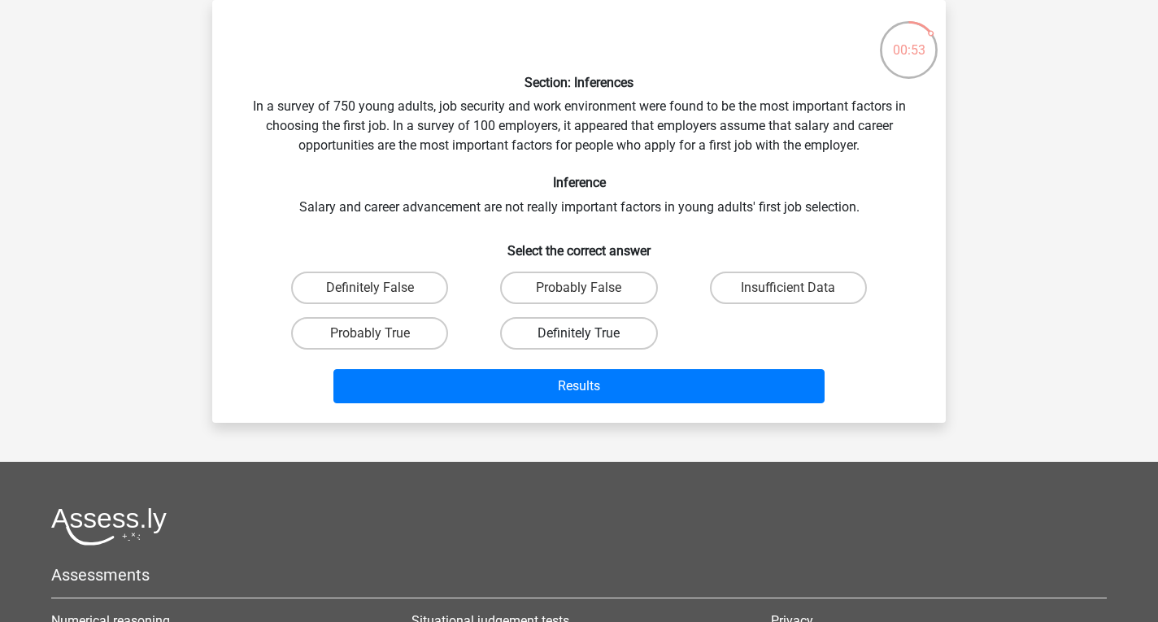
click at [547, 331] on label "Definitely True" at bounding box center [578, 333] width 157 height 33
click at [579, 333] on input "Definitely True" at bounding box center [584, 338] width 11 height 11
radio input "true"
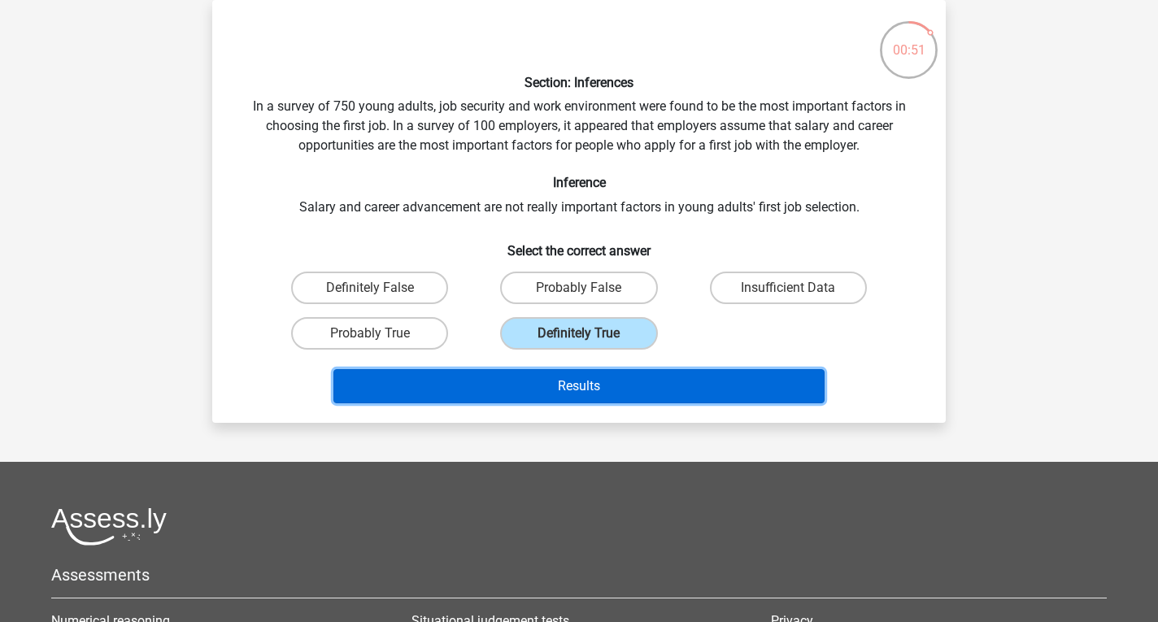
click at [571, 393] on button "Results" at bounding box center [579, 386] width 492 height 34
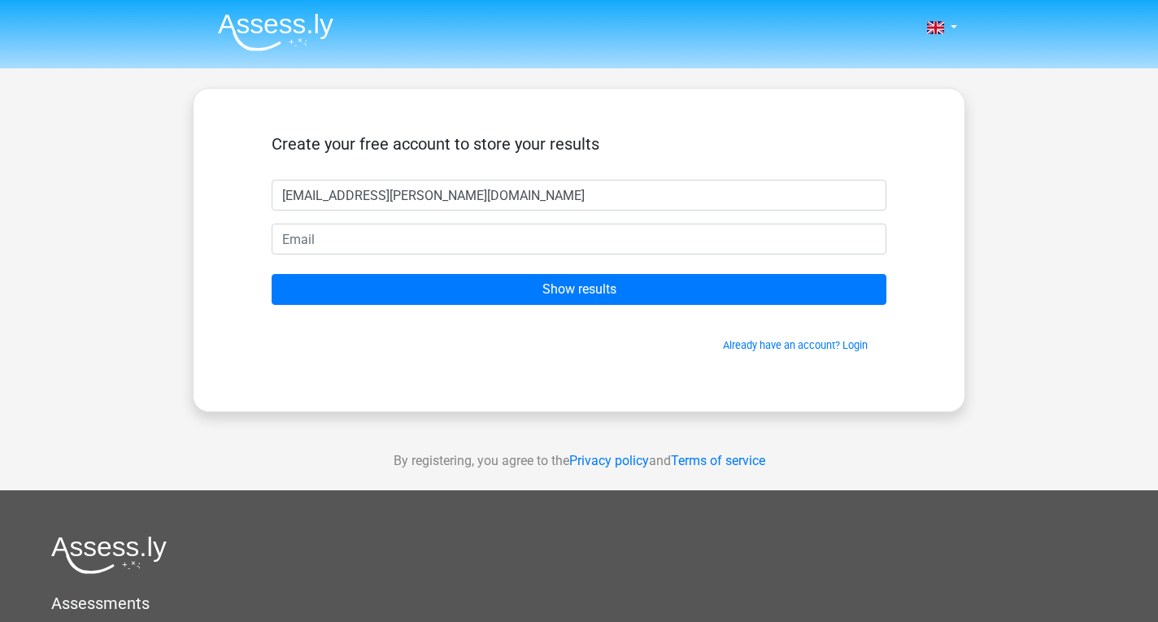
type input "mg.naren@gmail.com"
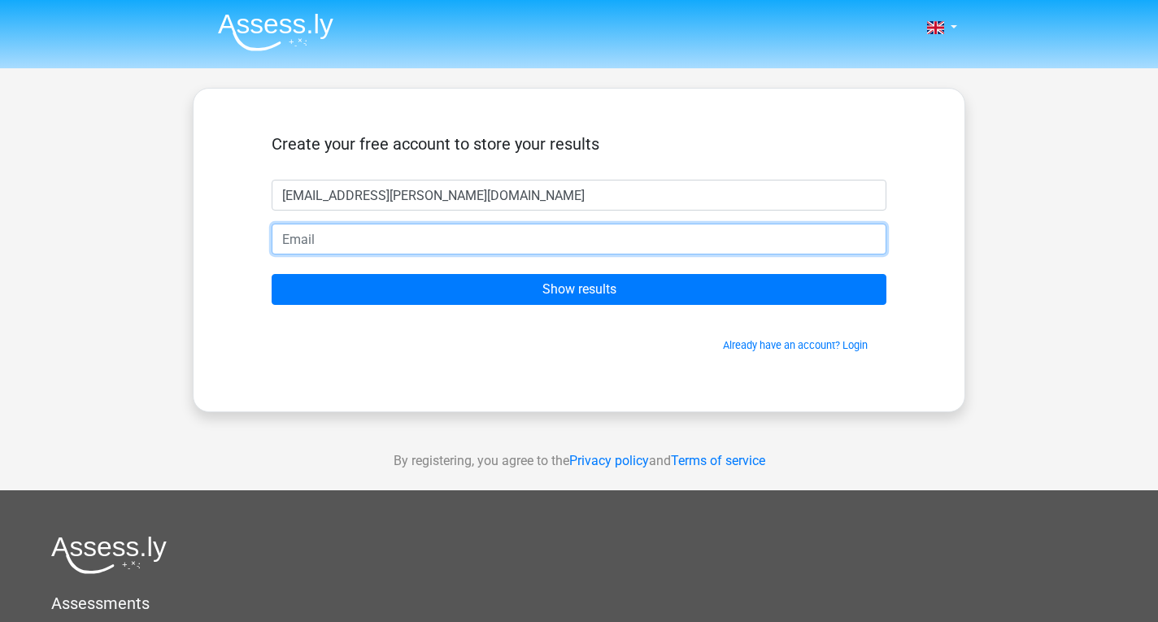
click at [329, 237] on input "email" at bounding box center [579, 239] width 615 height 31
type input "MG.NAREN@GMAIL.COM"
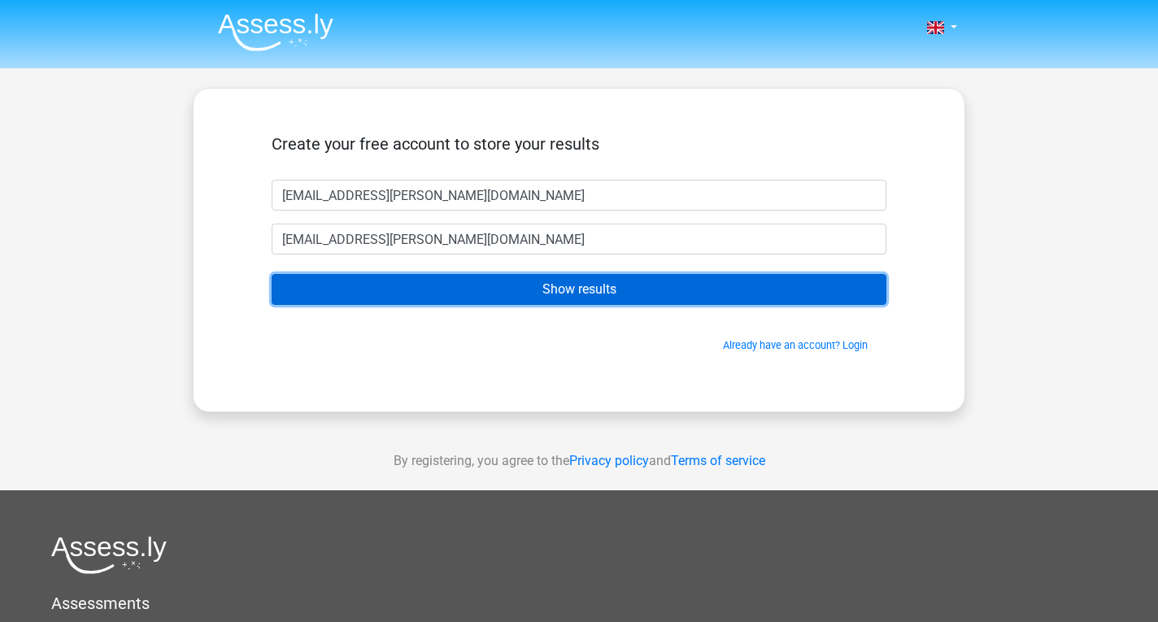
click at [388, 288] on input "Show results" at bounding box center [579, 289] width 615 height 31
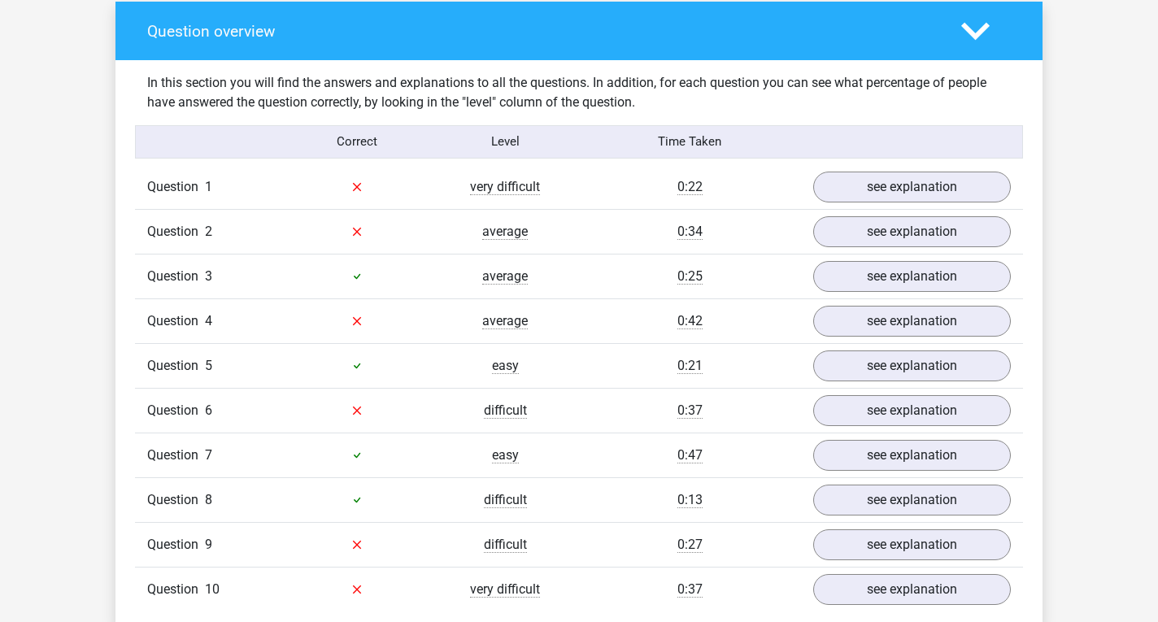
scroll to position [1220, 0]
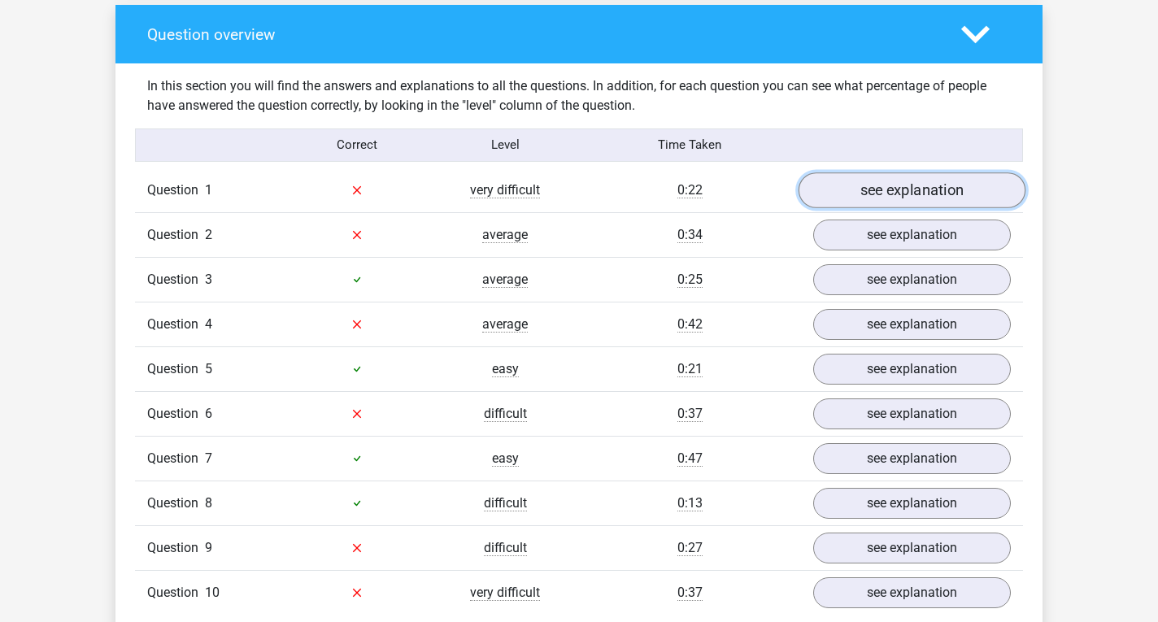
click at [945, 177] on link "see explanation" at bounding box center [912, 190] width 227 height 36
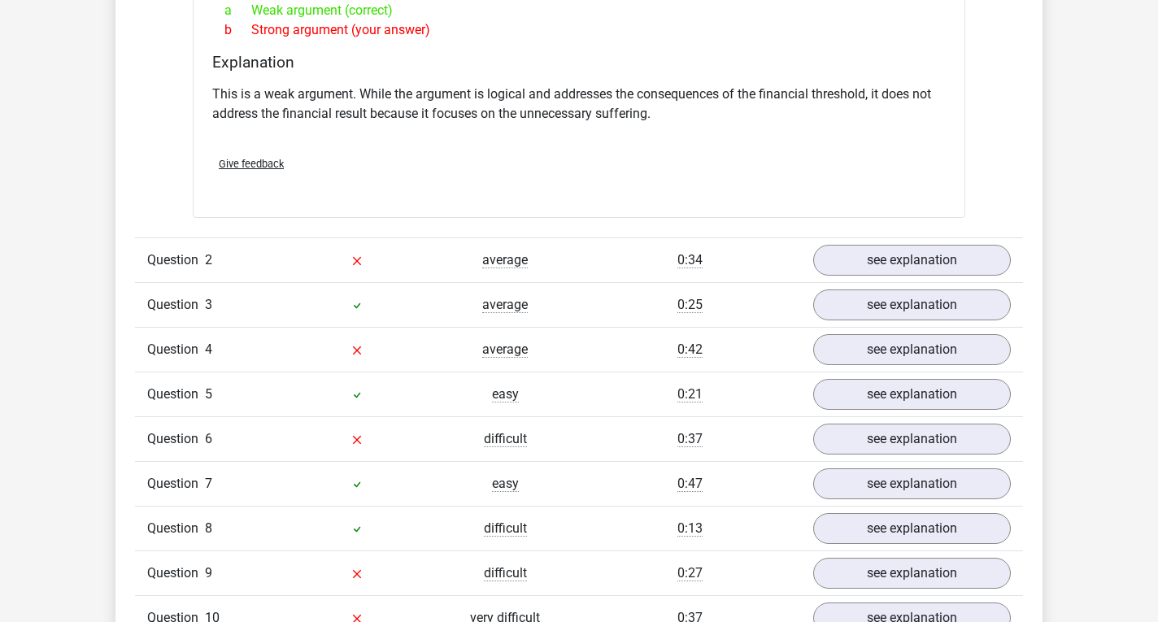
scroll to position [1626, 0]
click at [905, 242] on link "see explanation" at bounding box center [912, 260] width 227 height 36
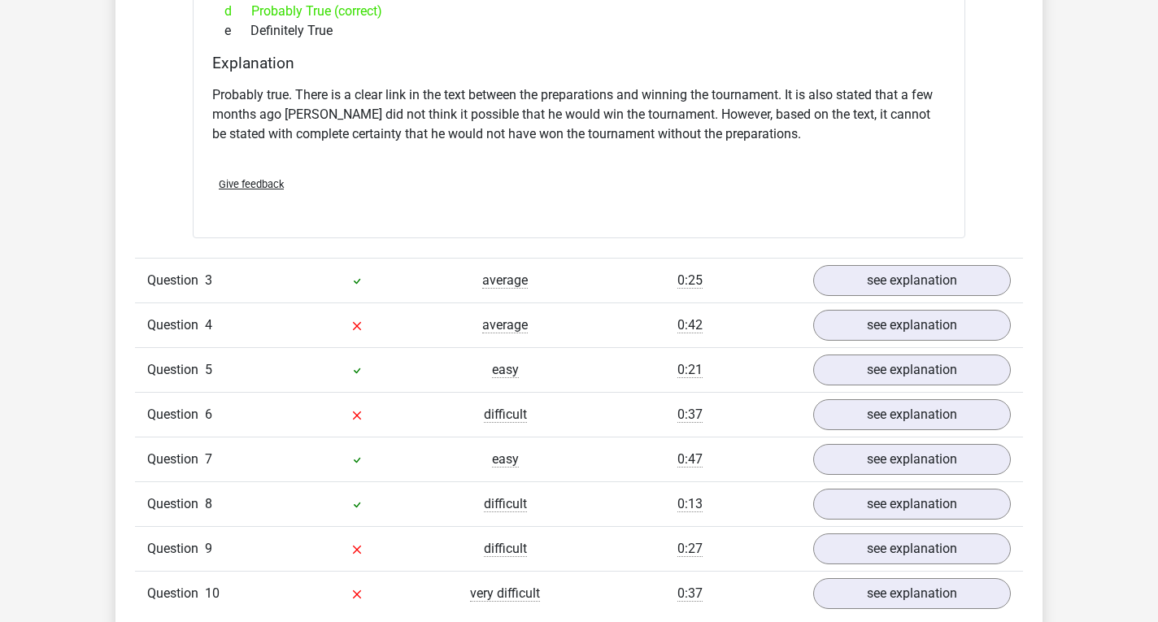
scroll to position [2196, 0]
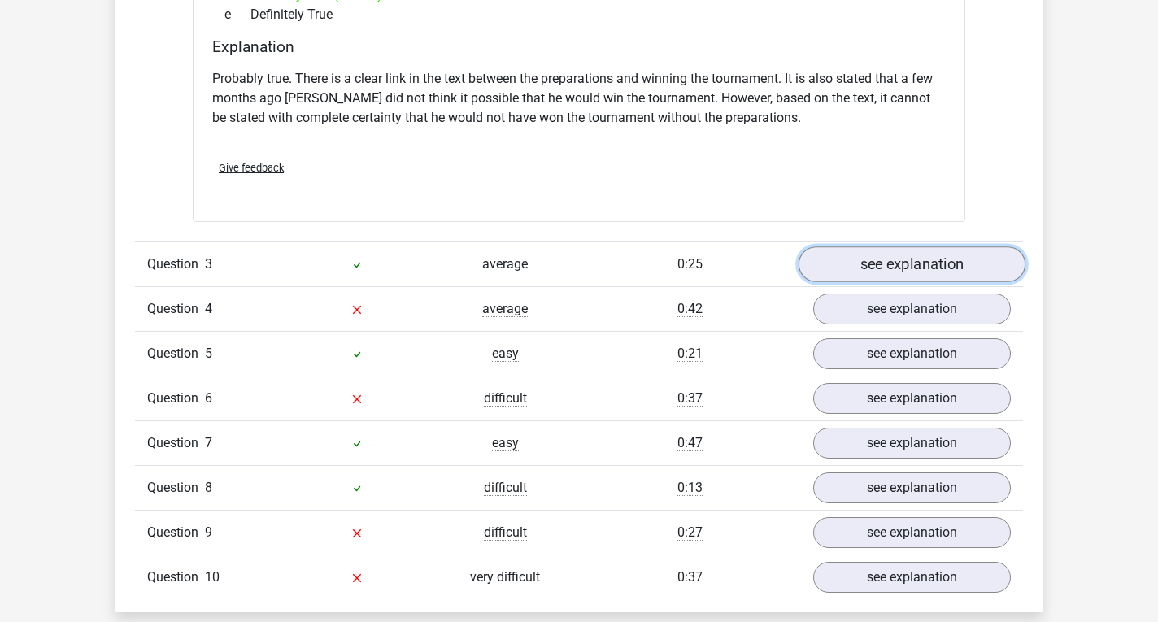
click at [881, 246] on link "see explanation" at bounding box center [912, 264] width 227 height 36
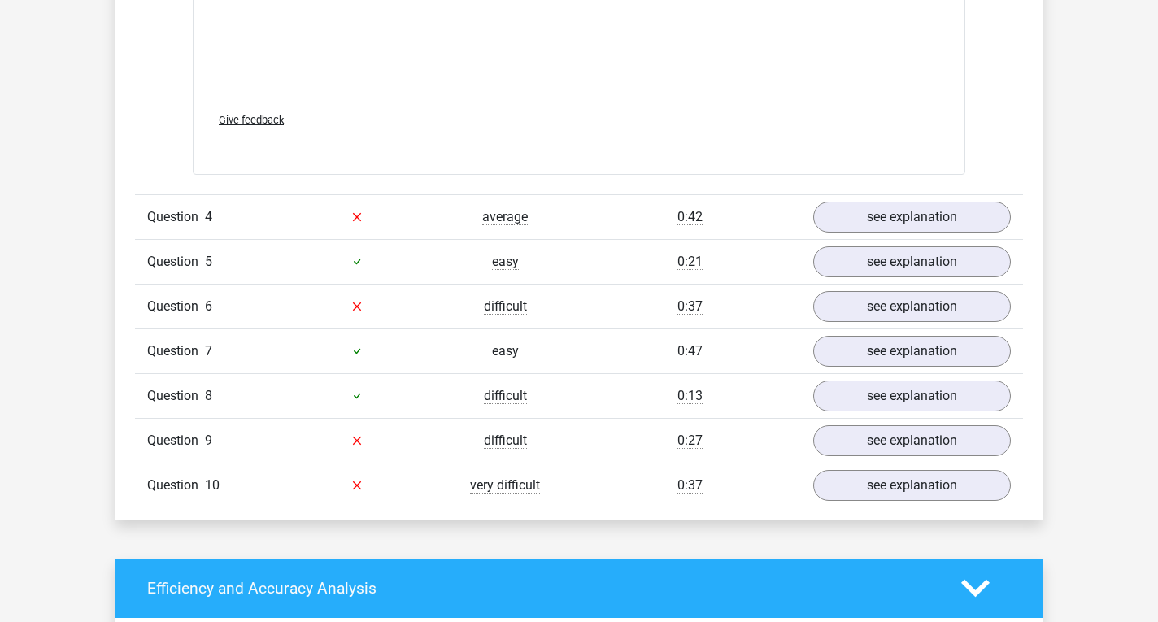
scroll to position [3172, 0]
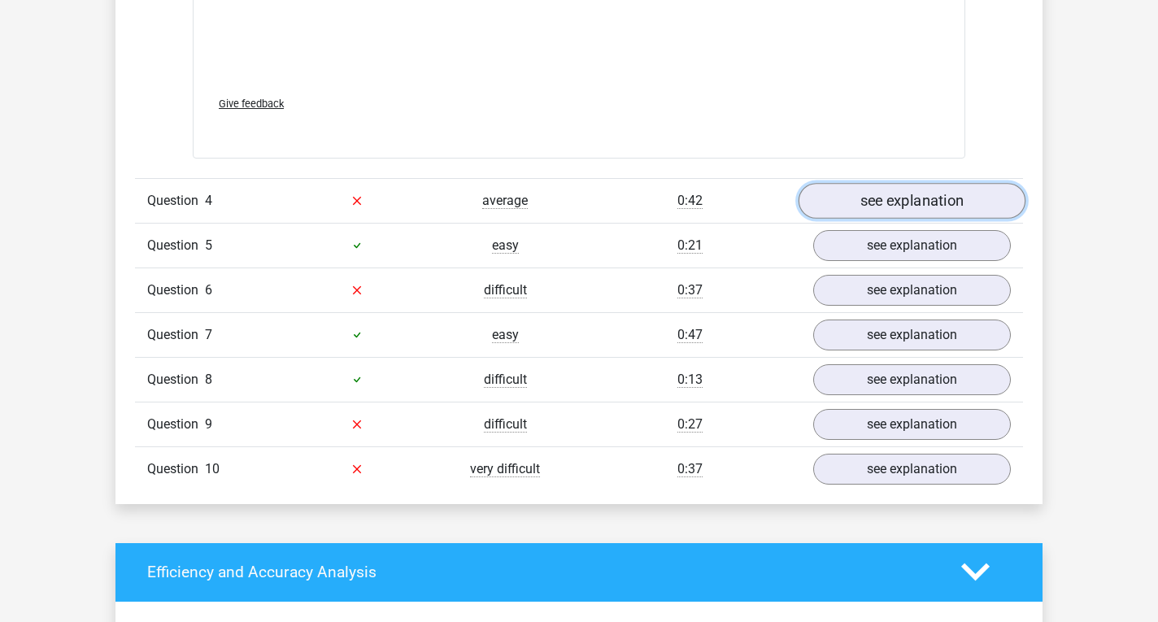
click at [860, 183] on link "see explanation" at bounding box center [912, 201] width 227 height 36
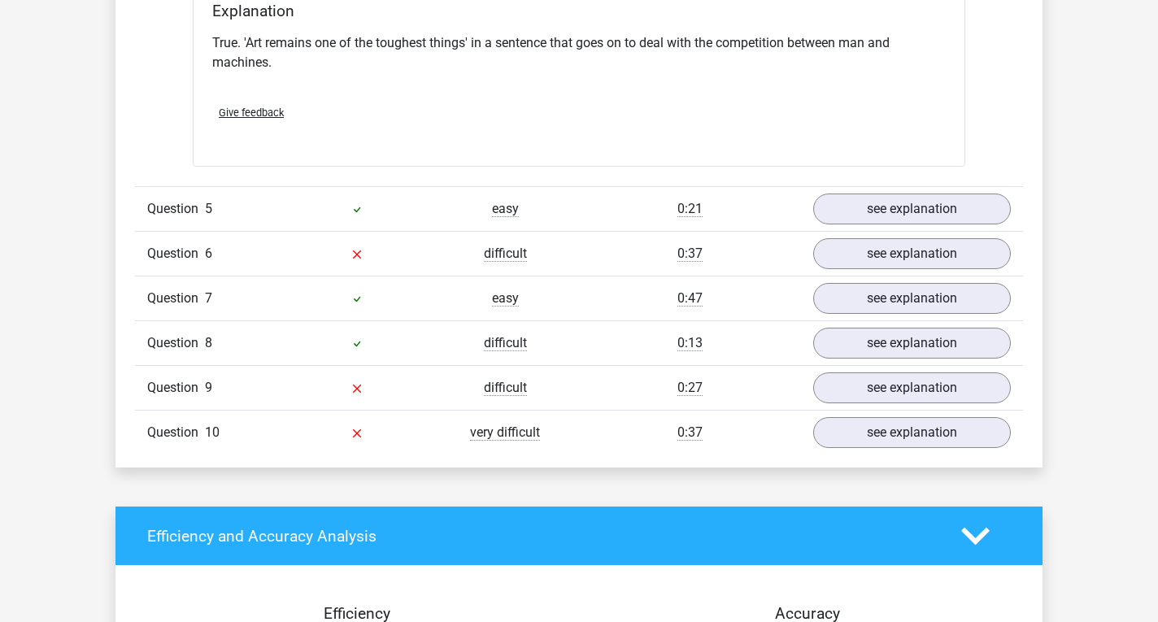
scroll to position [3660, 0]
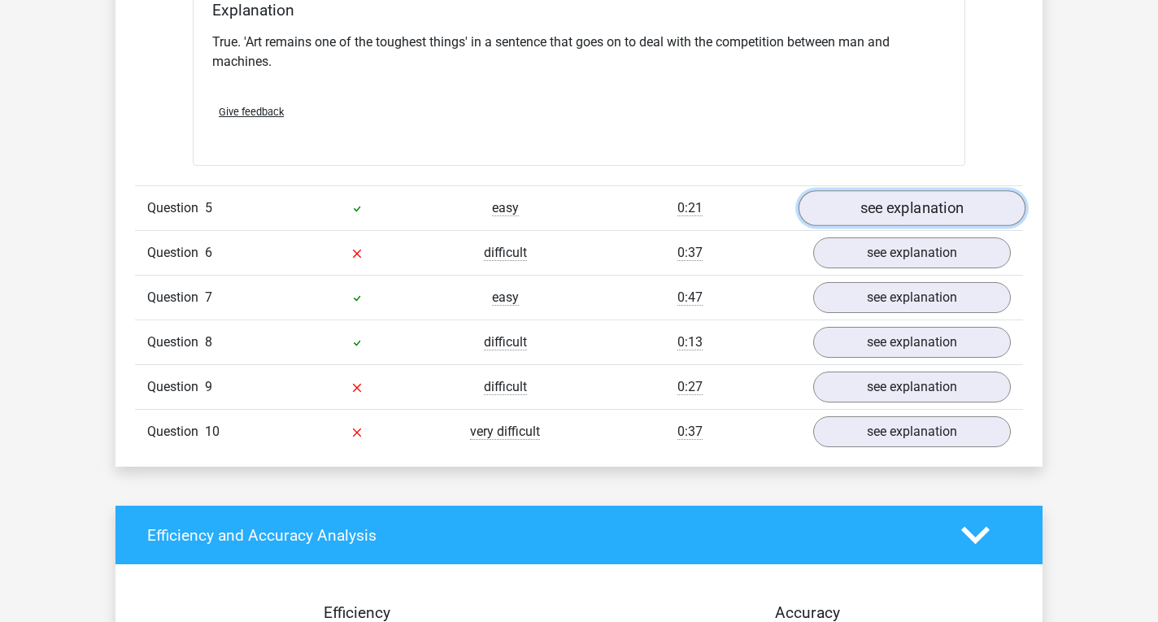
click at [853, 190] on link "see explanation" at bounding box center [912, 208] width 227 height 36
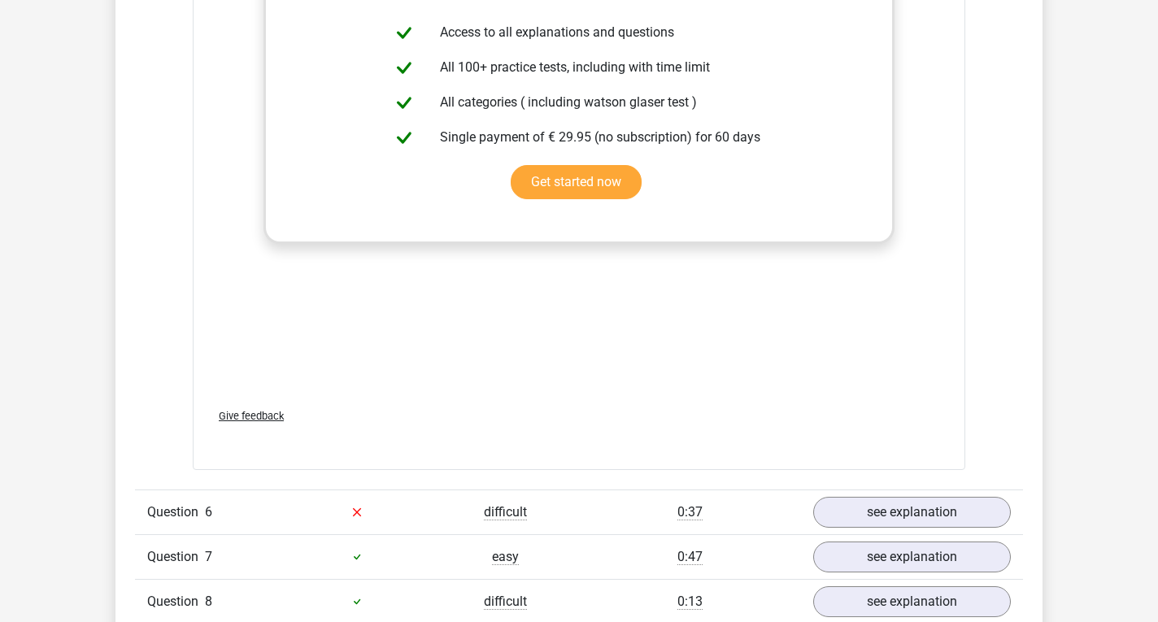
scroll to position [4473, 0]
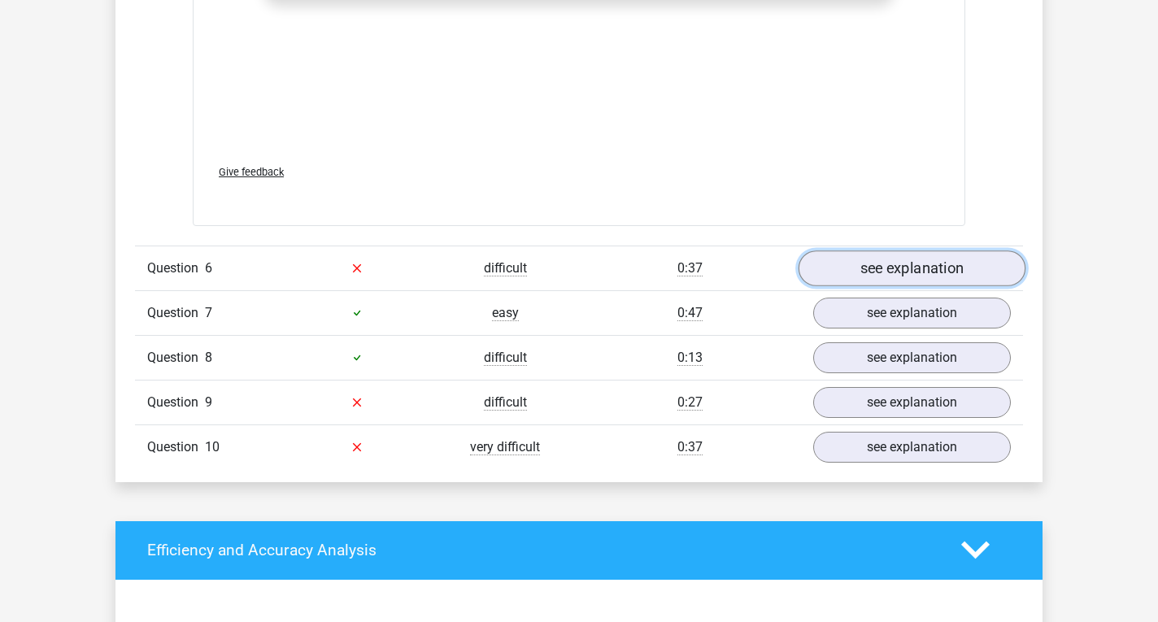
click at [846, 250] on link "see explanation" at bounding box center [912, 268] width 227 height 36
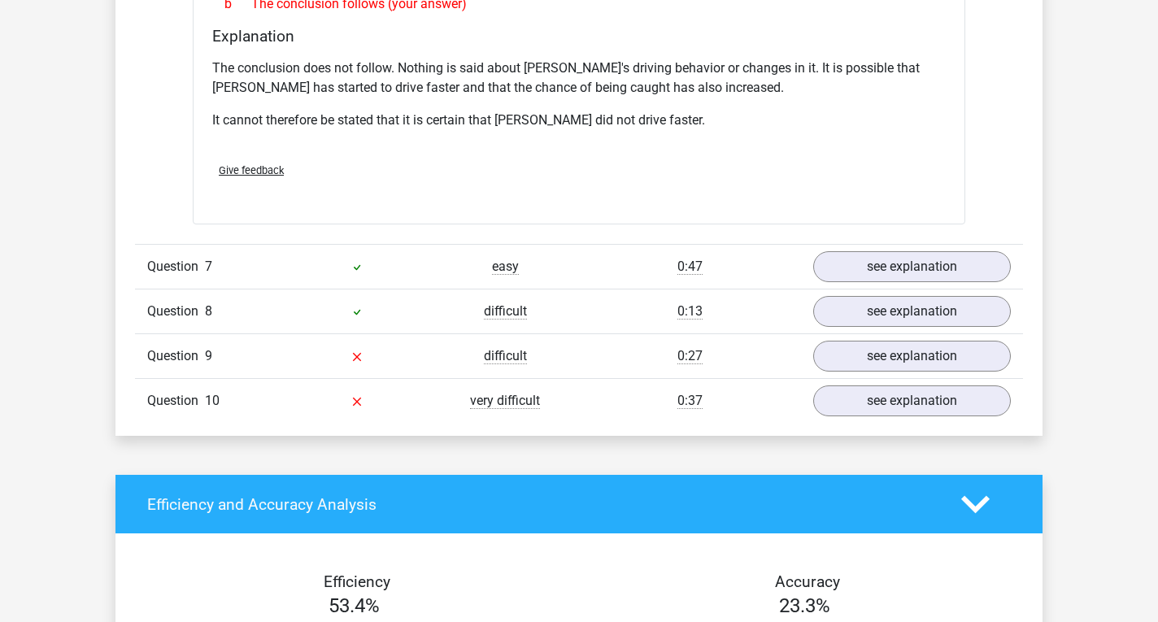
scroll to position [5042, 0]
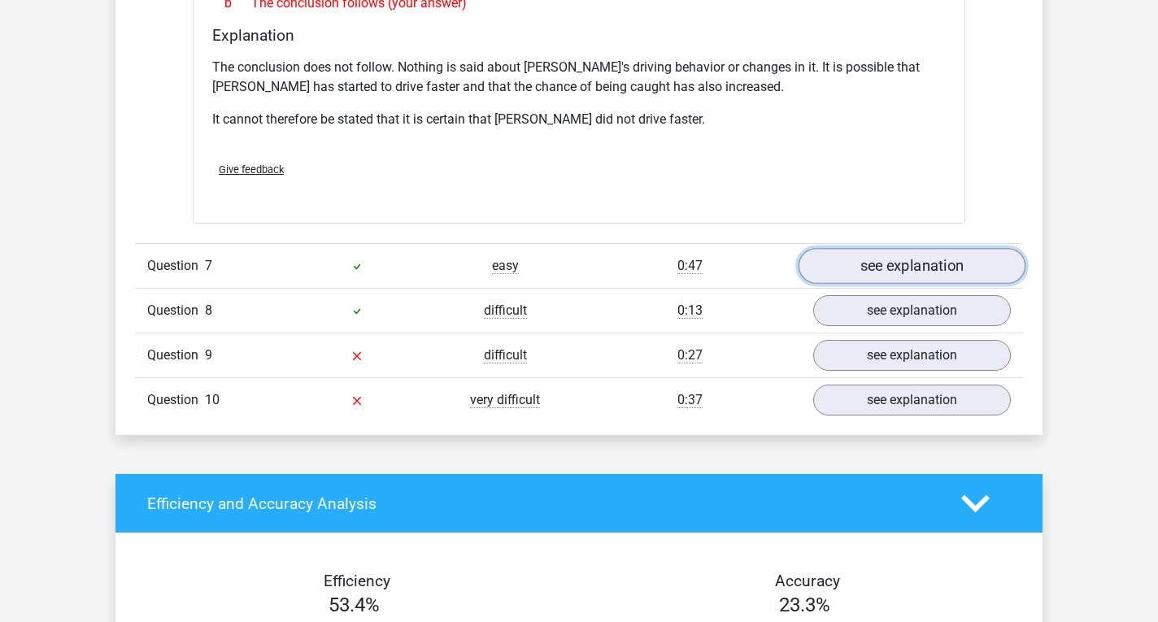
click at [864, 248] on link "see explanation" at bounding box center [912, 266] width 227 height 36
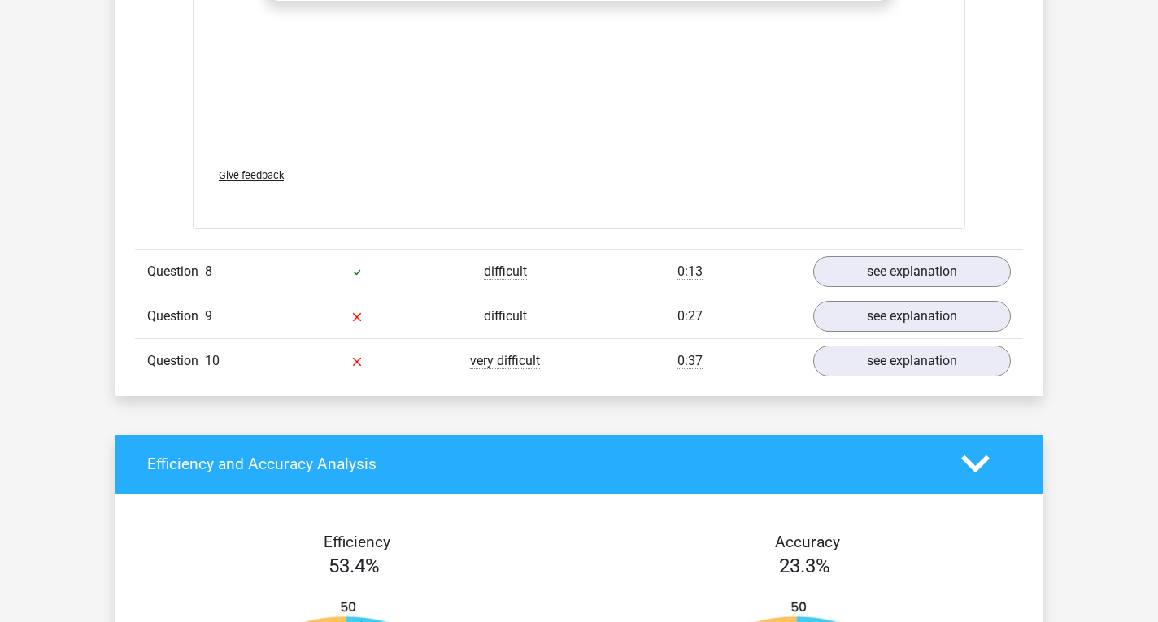
scroll to position [5937, 0]
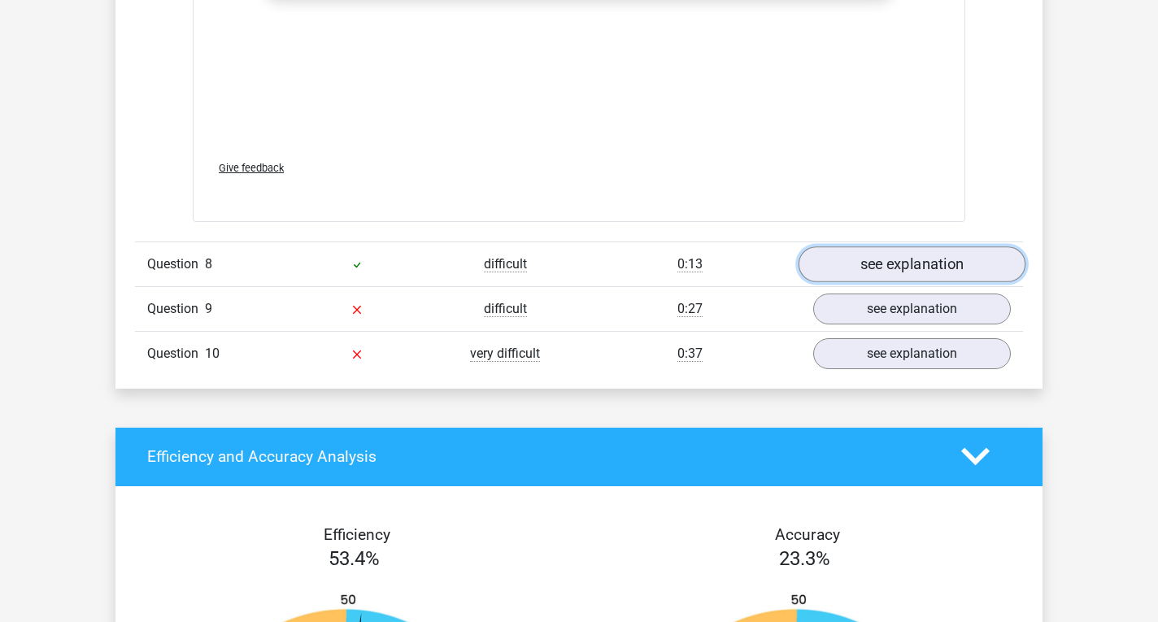
click at [899, 246] on link "see explanation" at bounding box center [912, 264] width 227 height 36
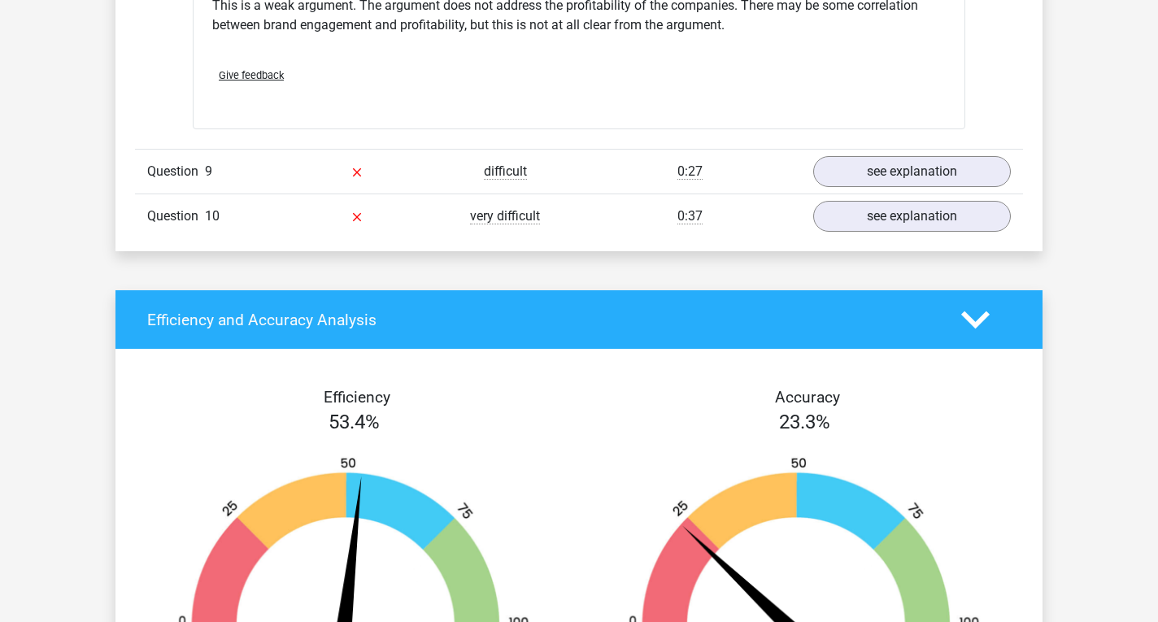
scroll to position [6506, 0]
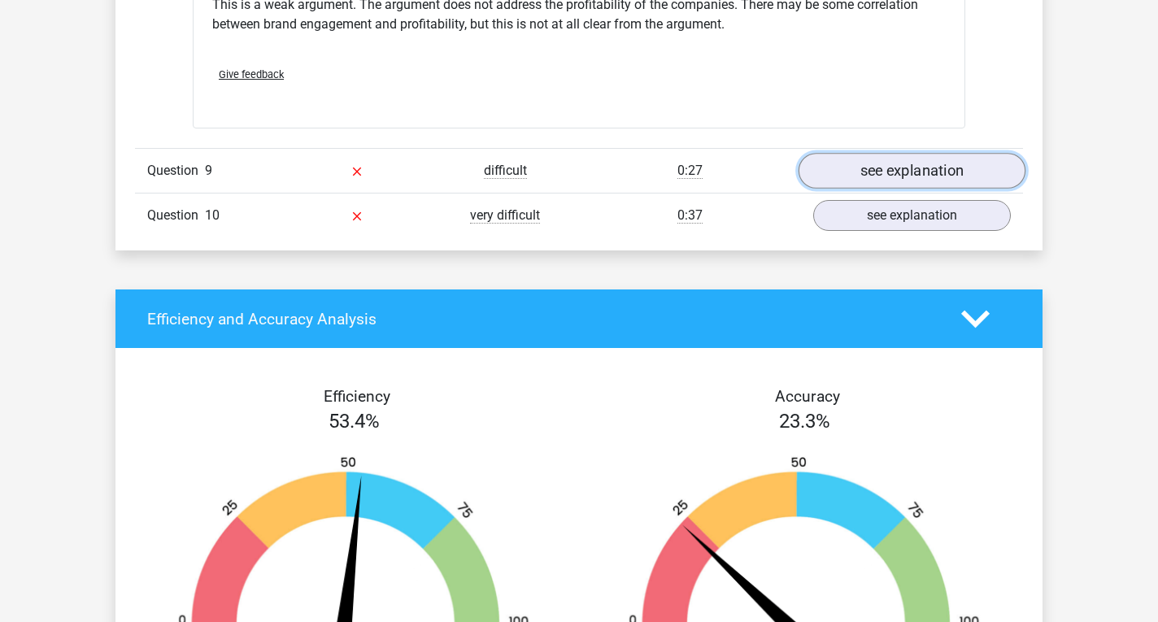
click at [887, 154] on link "see explanation" at bounding box center [912, 172] width 227 height 36
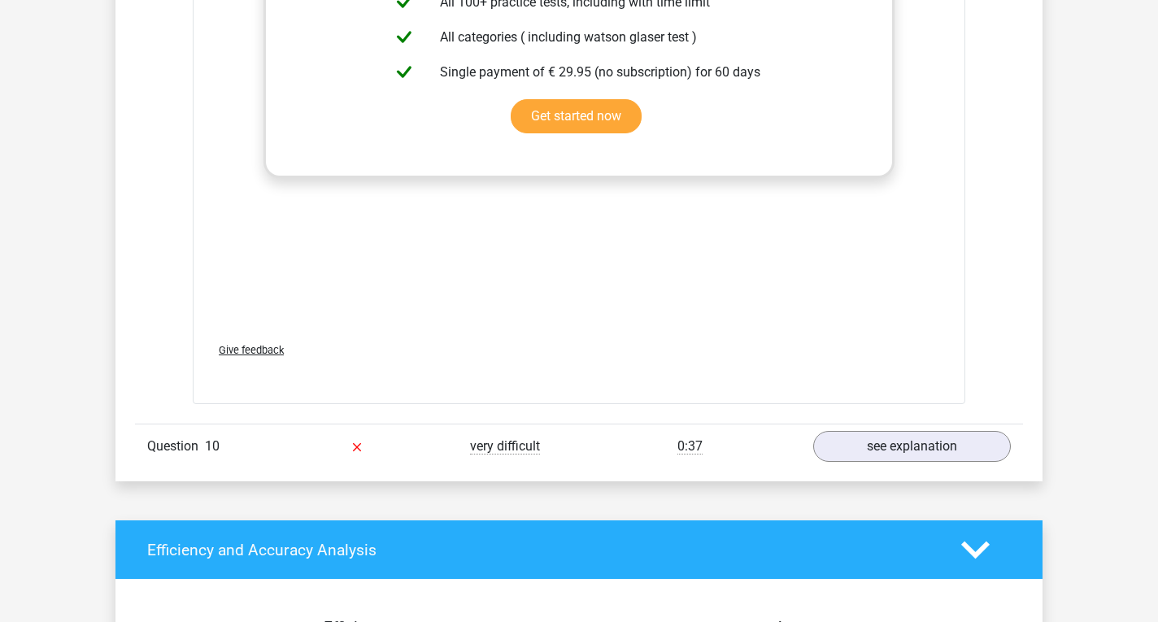
scroll to position [7401, 0]
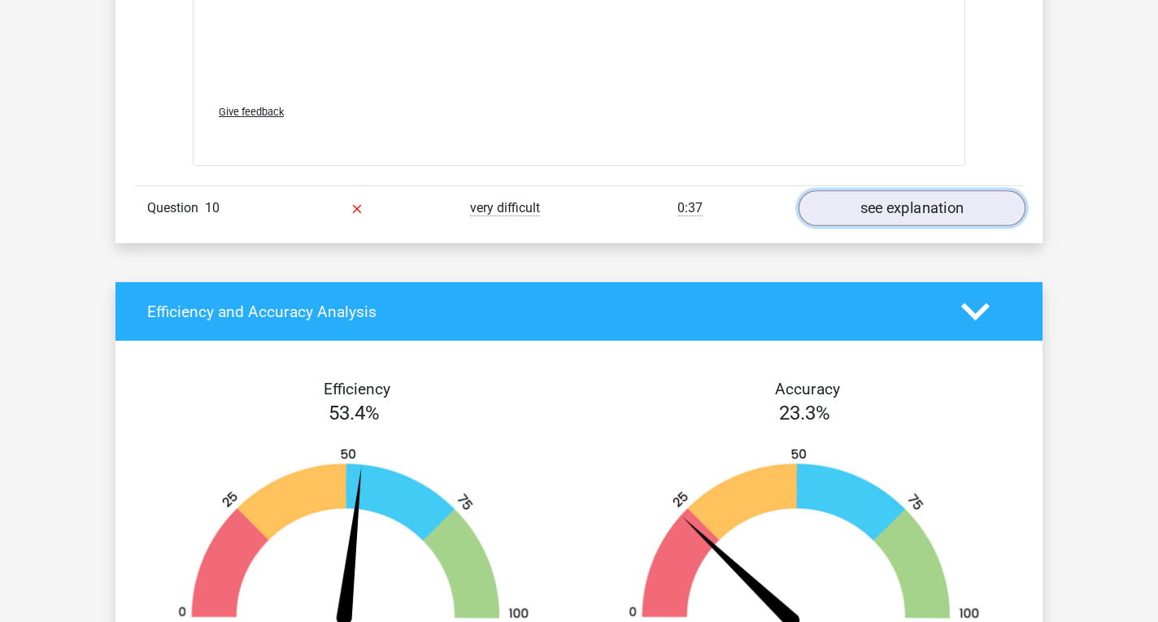
click at [890, 190] on link "see explanation" at bounding box center [912, 208] width 227 height 36
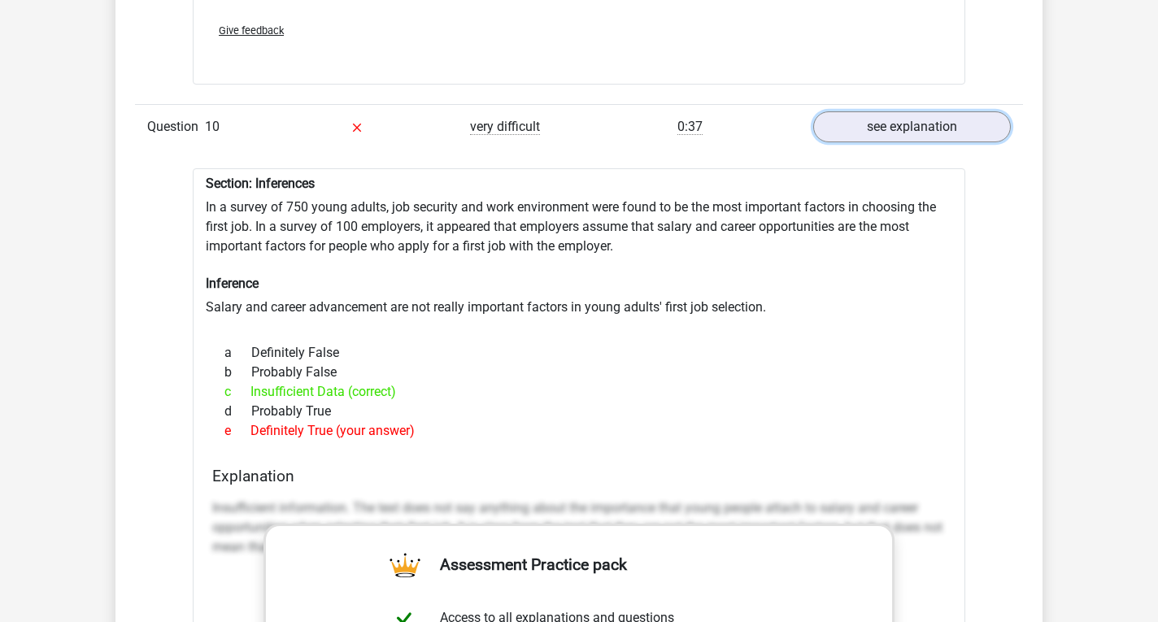
scroll to position [7482, 0]
click at [233, 168] on div "Section: Inferences In a survey of 750 young adults, job security and work envi…" at bounding box center [579, 611] width 773 height 887
drag, startPoint x: 206, startPoint y: 142, endPoint x: 425, endPoint y: 389, distance: 329.5
click at [425, 389] on div "Section: Inferences In a survey of 750 young adults, job security and work envi…" at bounding box center [579, 611] width 773 height 887
copy div "Section: Inferences In a survey of 750 young adults, job security and work envi…"
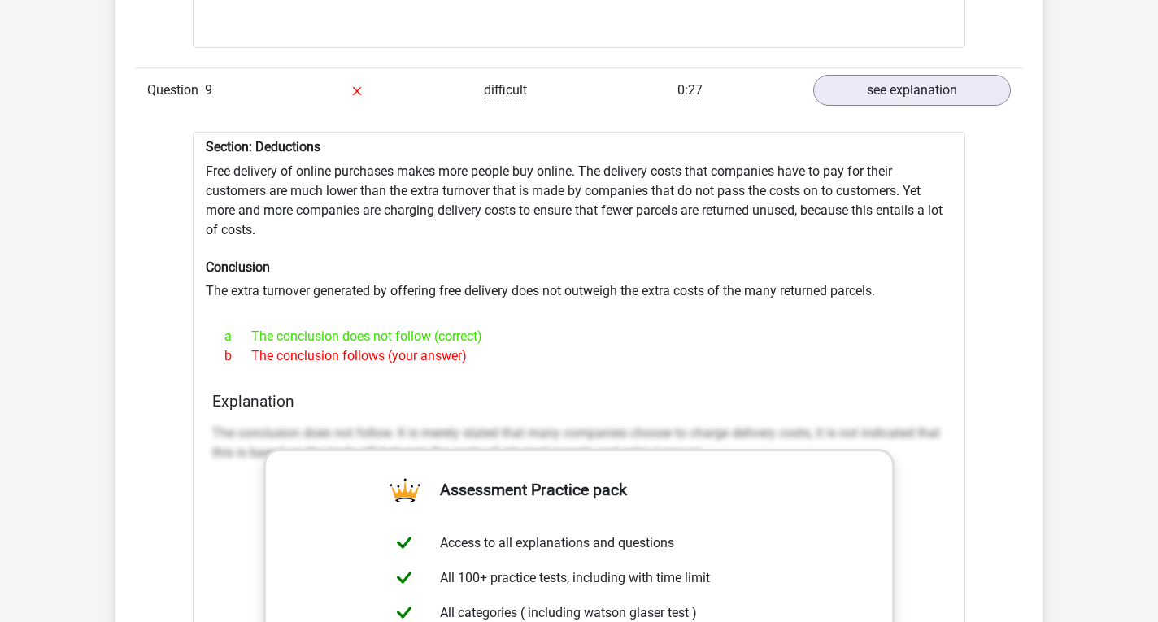
scroll to position [6587, 0]
drag, startPoint x: 208, startPoint y: 108, endPoint x: 523, endPoint y: 305, distance: 371.2
click at [505, 311] on div "Section: Deductions Free delivery of online purchases makes more people buy onl…" at bounding box center [579, 555] width 773 height 848
copy div "Section: Deductions Free delivery of online purchases makes more people buy onl…"
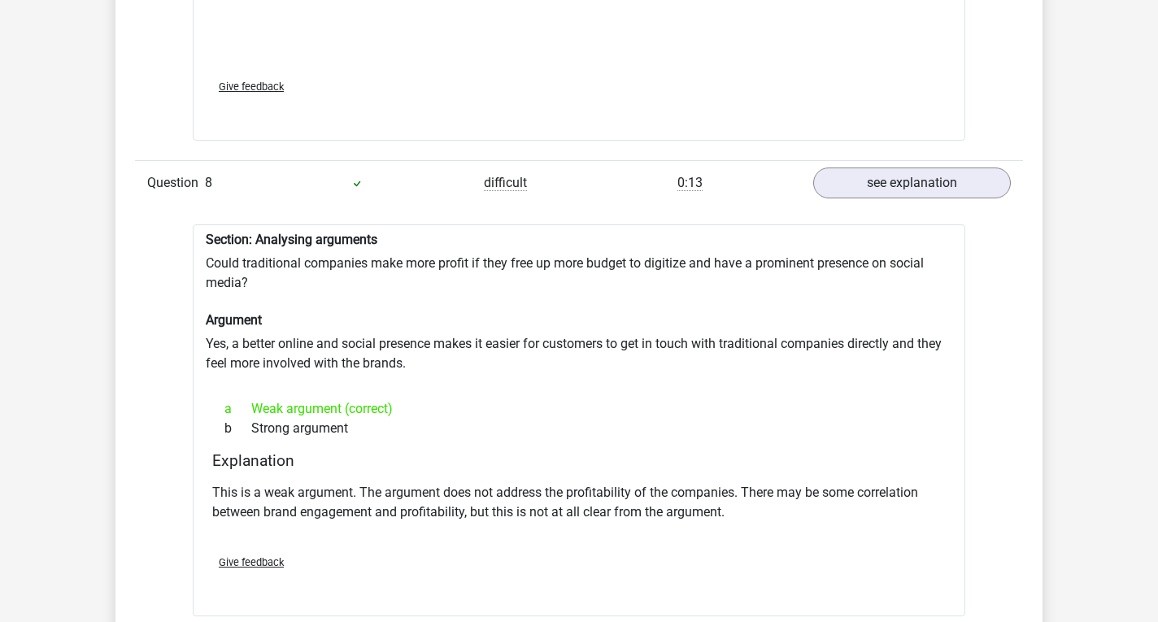
scroll to position [6018, 0]
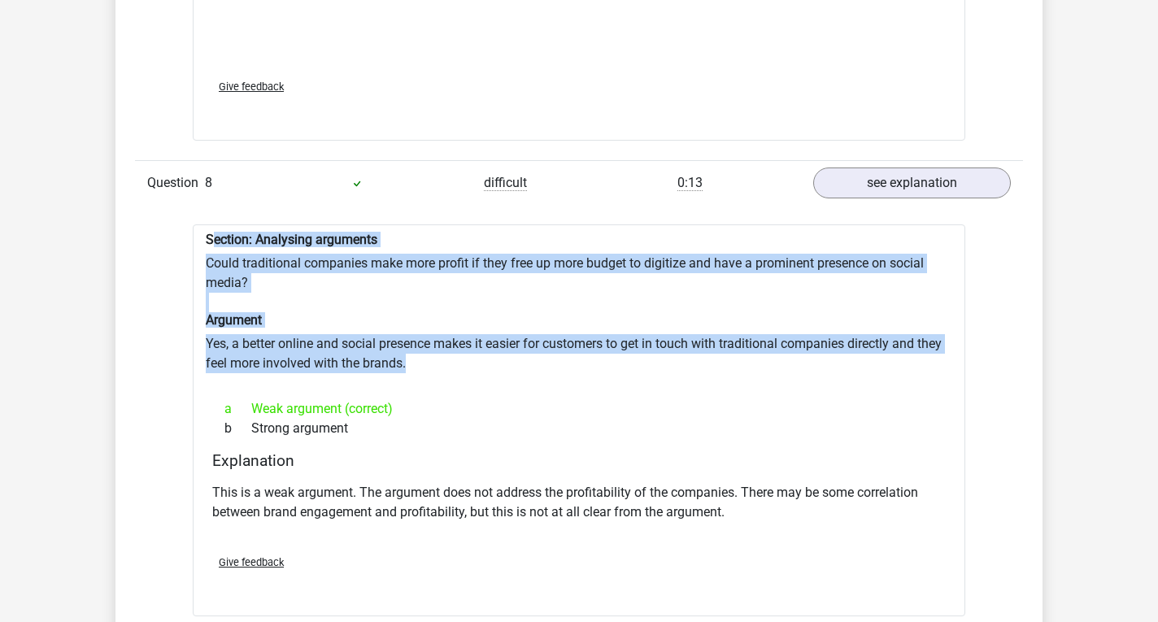
drag, startPoint x: 210, startPoint y: 202, endPoint x: 434, endPoint y: 323, distance: 255.1
click at [434, 323] on div "Section: Analysing arguments Could traditional companies make more profit if th…" at bounding box center [579, 420] width 773 height 393
copy div "ection: Analysing arguments Could traditional companies make more profit if the…"
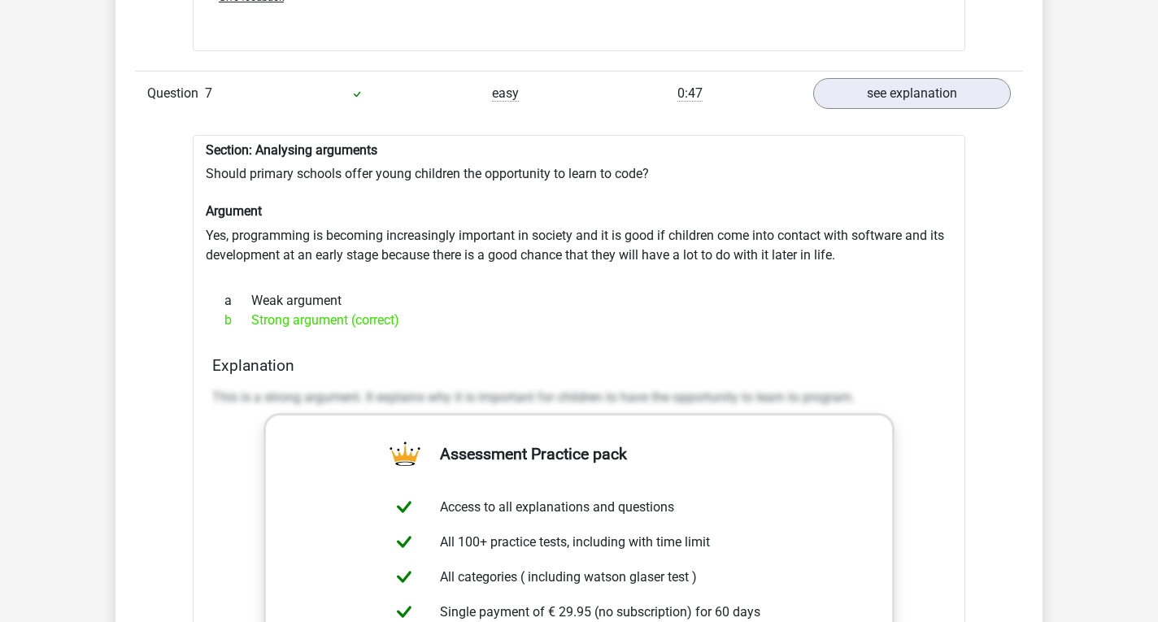
scroll to position [5205, 0]
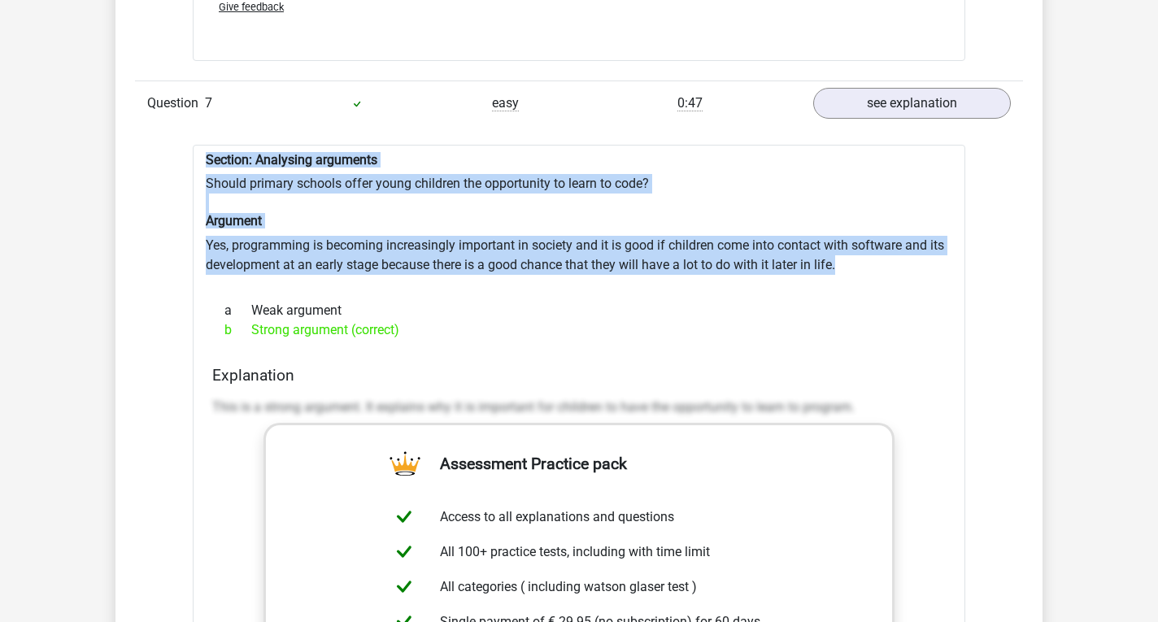
drag, startPoint x: 206, startPoint y: 119, endPoint x: 887, endPoint y: 232, distance: 690.8
click at [887, 232] on div "Section: Analysing arguments Should primary schools offer young children the op…" at bounding box center [579, 549] width 773 height 809
copy div "Section: Analysing arguments Should primary schools offer young children the op…"
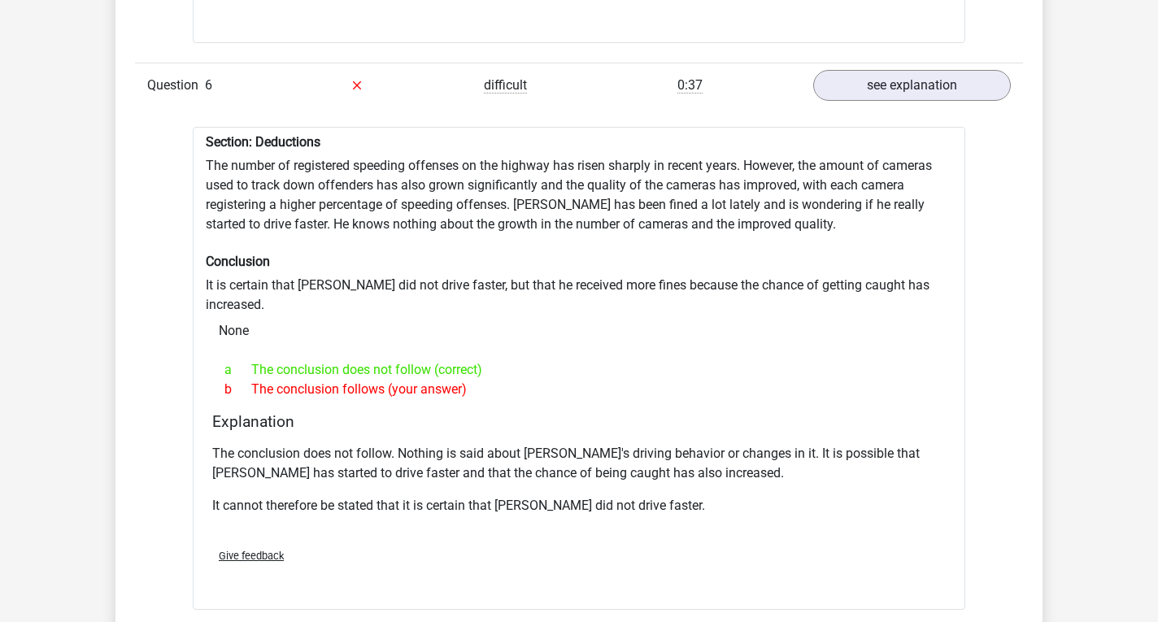
scroll to position [4636, 0]
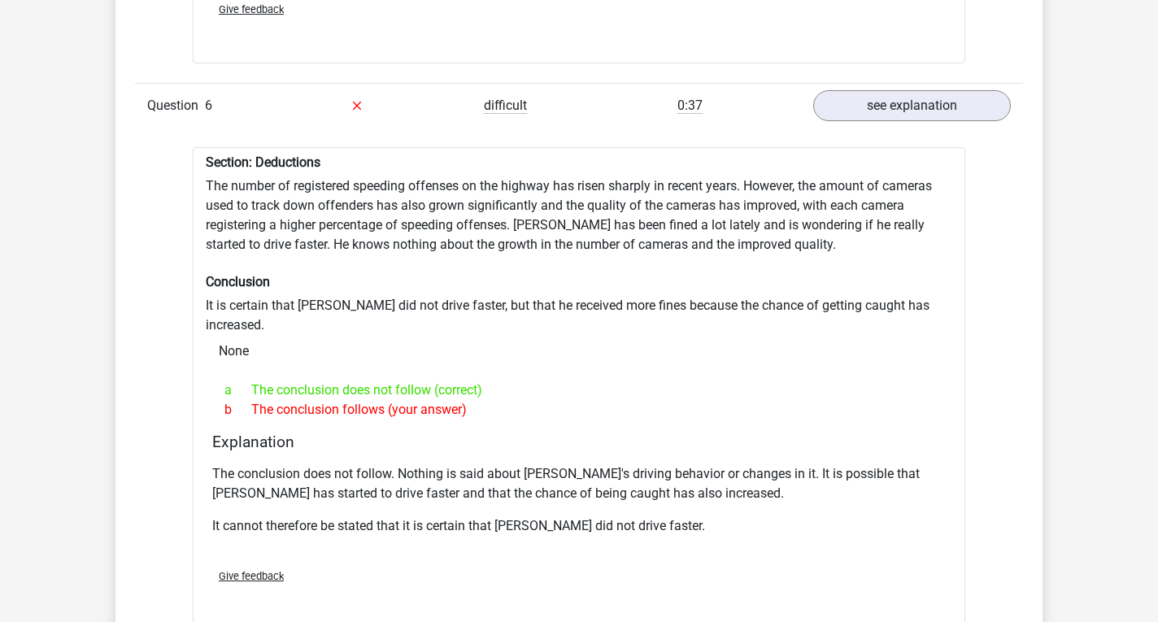
drag, startPoint x: 208, startPoint y: 140, endPoint x: 288, endPoint y: 311, distance: 188.5
click at [288, 311] on div "Section: Deductions The number of registered speeding offenses on the highway h…" at bounding box center [579, 389] width 773 height 484
copy div "Section: Deductions The number of registered speeding offenses on the highway h…"
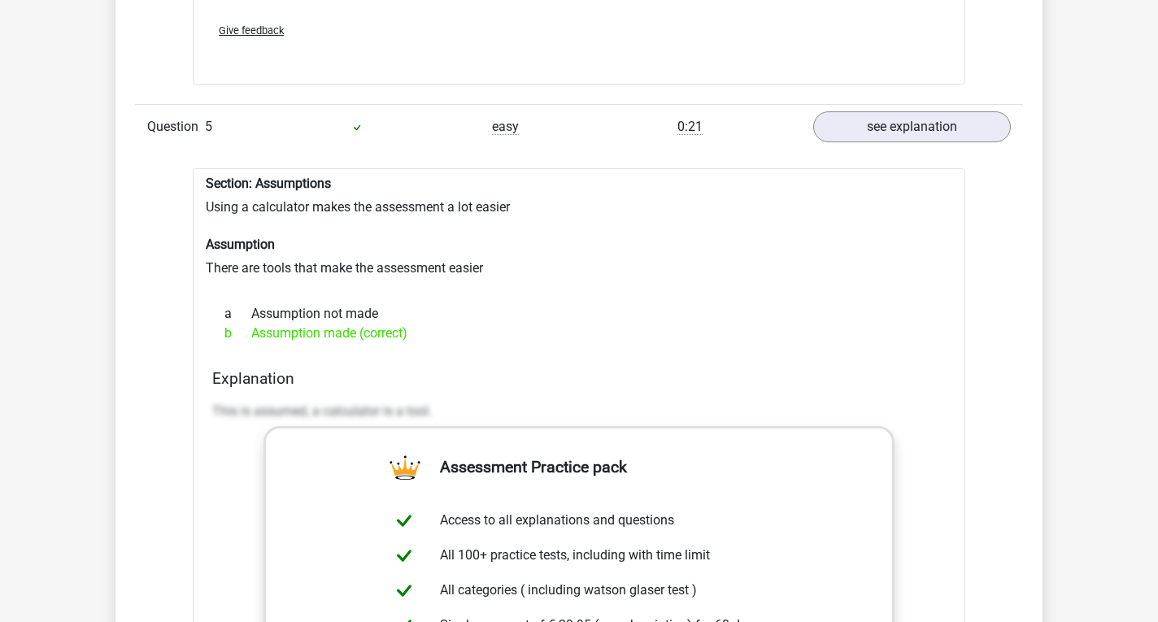
scroll to position [3741, 0]
drag, startPoint x: 207, startPoint y: 163, endPoint x: 425, endPoint y: 319, distance: 267.0
click at [425, 319] on div "Section: Assumptions Using a calculator makes the assessment a lot easier Assum…" at bounding box center [579, 563] width 773 height 790
click at [328, 278] on div at bounding box center [579, 284] width 747 height 13
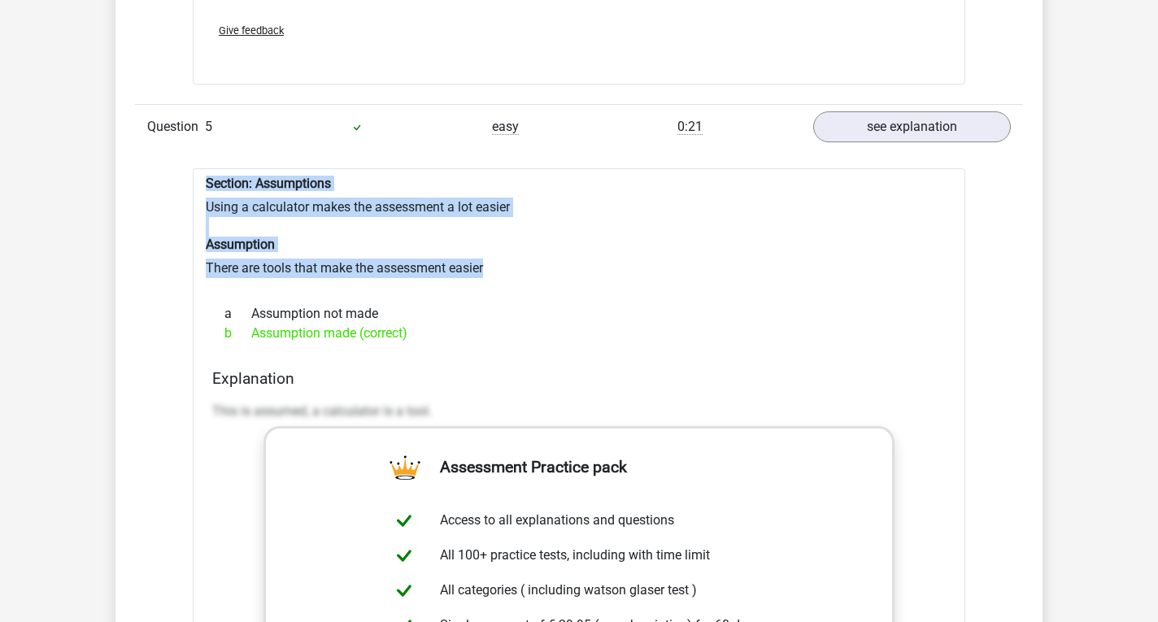
drag, startPoint x: 203, startPoint y: 163, endPoint x: 513, endPoint y: 243, distance: 320.1
click at [513, 243] on div "Section: Assumptions Using a calculator makes the assessment a lot easier Assum…" at bounding box center [579, 563] width 773 height 790
copy div "Section: Assumptions Using a calculator makes the assessment a lot easier Assum…"
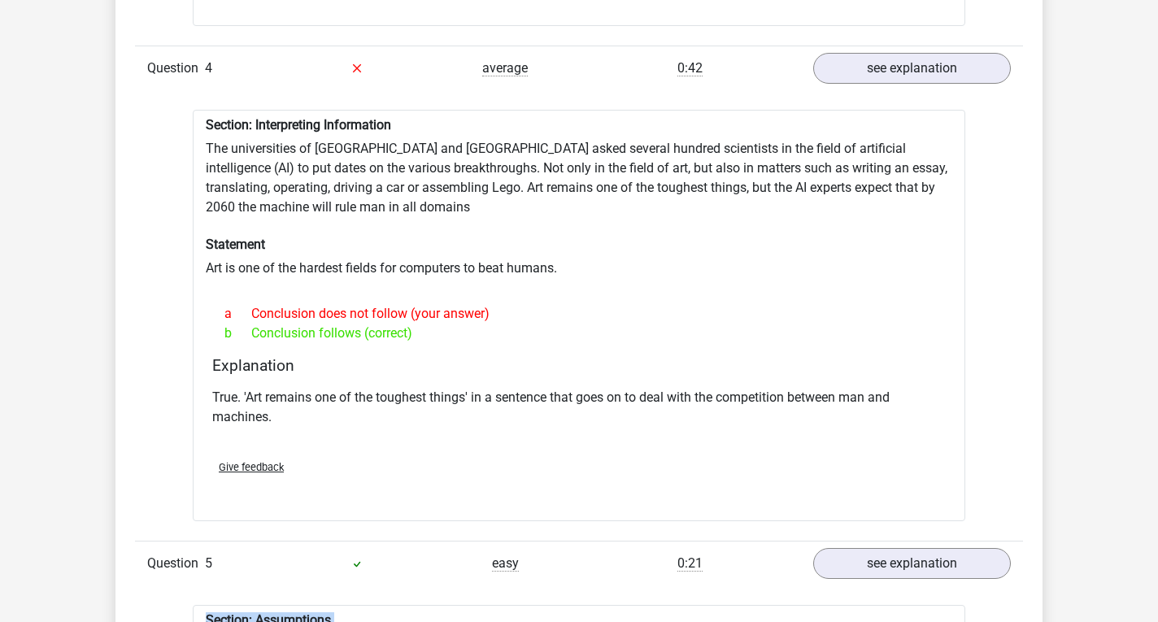
scroll to position [3253, 0]
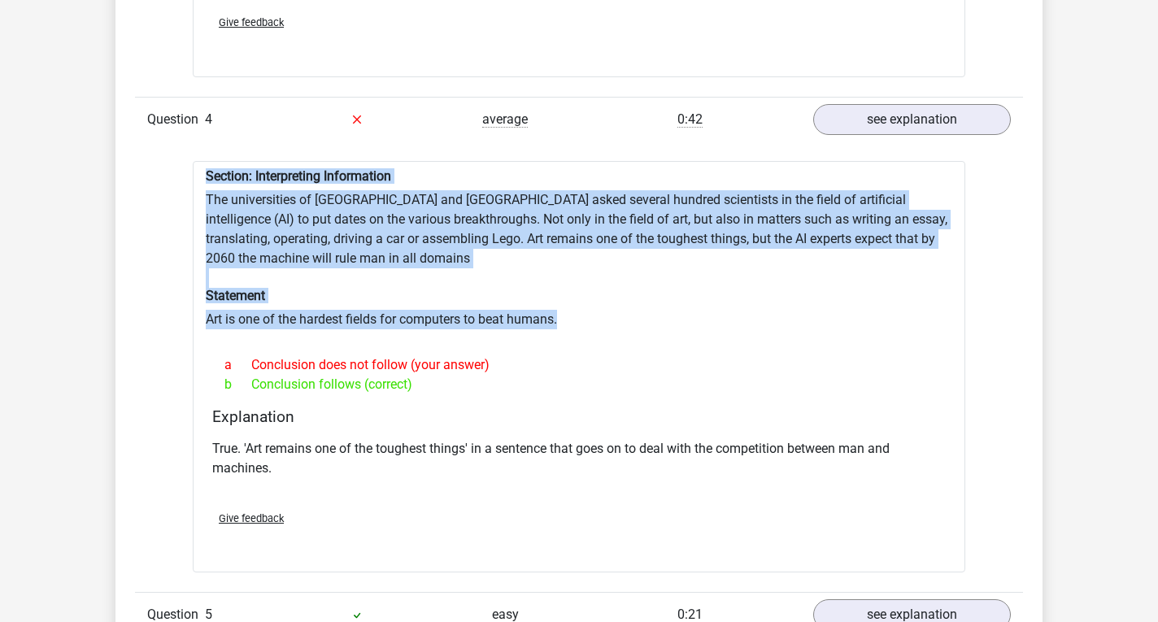
drag, startPoint x: 207, startPoint y: 156, endPoint x: 593, endPoint y: 290, distance: 408.2
click at [593, 290] on div "Section: Interpreting Information The universities of Oxford and Yale asked sev…" at bounding box center [579, 367] width 773 height 412
copy div "Section: Interpreting Information The universities of Oxford and Yale asked sev…"
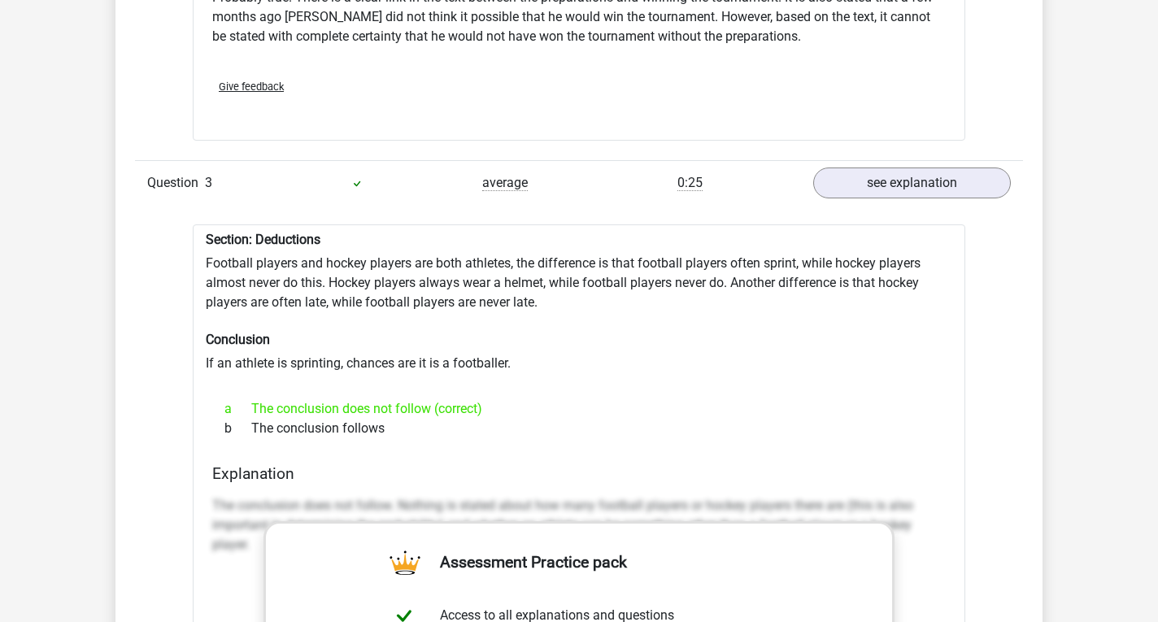
scroll to position [2277, 0]
drag, startPoint x: 208, startPoint y: 221, endPoint x: 418, endPoint y: 425, distance: 292.7
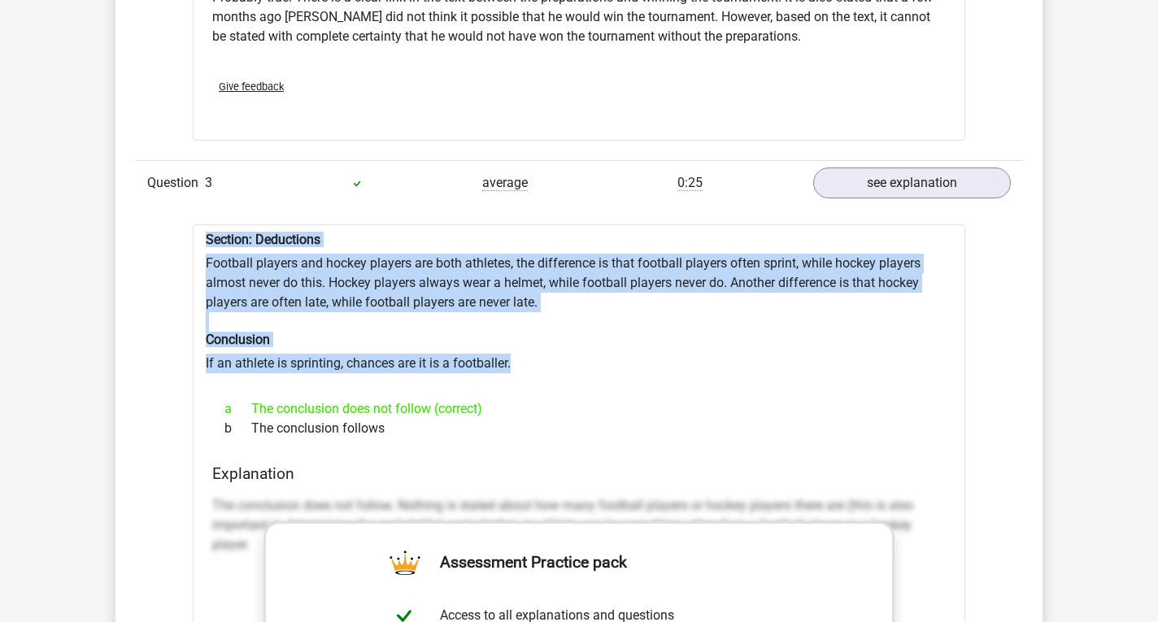
copy div "Section: Deductions Football players and hockey players are both athletes, the …"
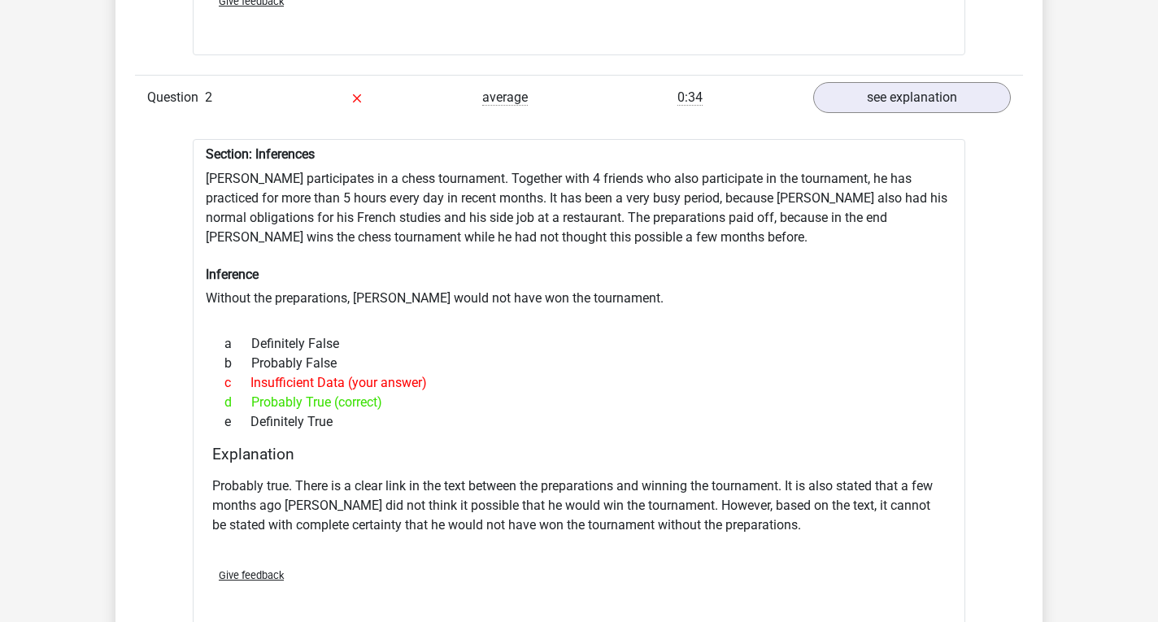
scroll to position [1789, 0]
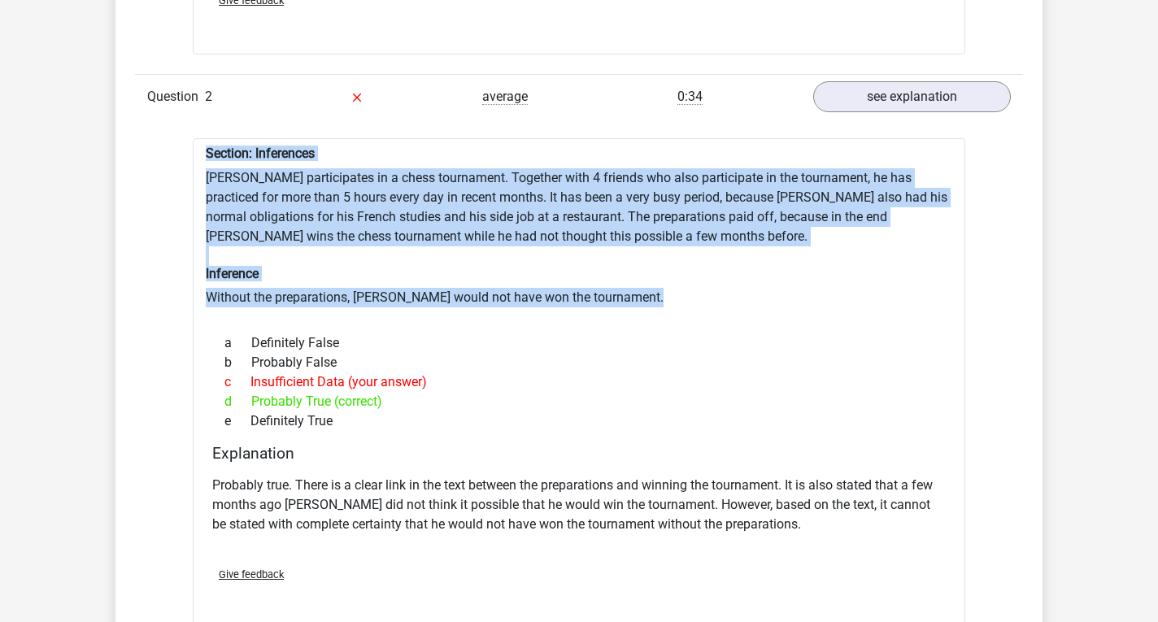
drag, startPoint x: 206, startPoint y: 131, endPoint x: 652, endPoint y: 294, distance: 475.2
click at [652, 294] on div "Section: Inferences Pablo participates in a chess tournament. Together with 4 f…" at bounding box center [579, 383] width 773 height 490
copy div "Section: Inferences Pablo participates in a chess tournament. Together with 4 f…"
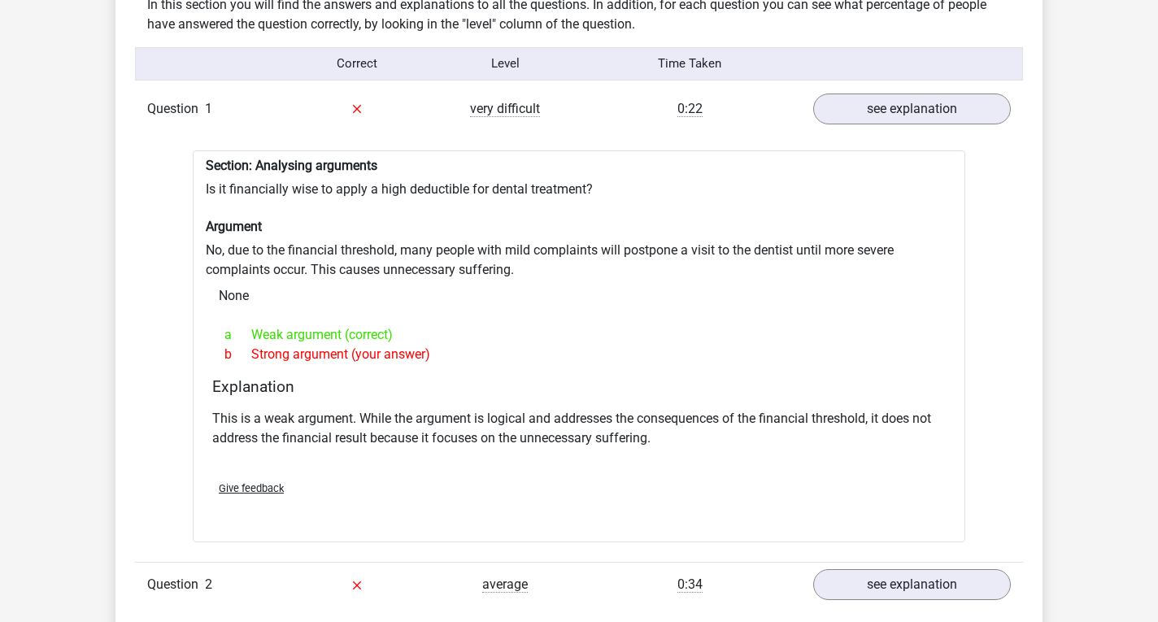
scroll to position [1301, 0]
drag, startPoint x: 207, startPoint y: 146, endPoint x: 261, endPoint y: 268, distance: 134.3
click at [261, 268] on div "Section: Analysing arguments Is it financially wise to apply a high deductible …" at bounding box center [579, 346] width 773 height 393
copy div "Section: Analysing arguments Is it financially wise to apply a high deductible …"
